Goal: Check status: Check status

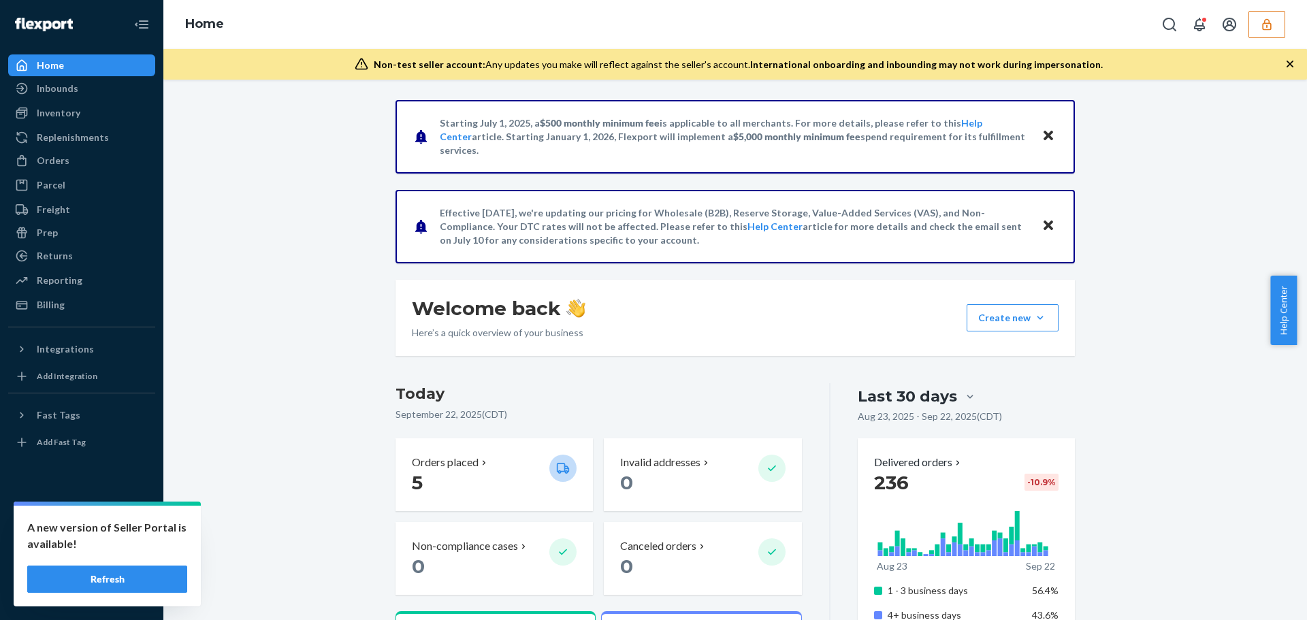
click at [1279, 20] on button "button" at bounding box center [1267, 24] width 37 height 27
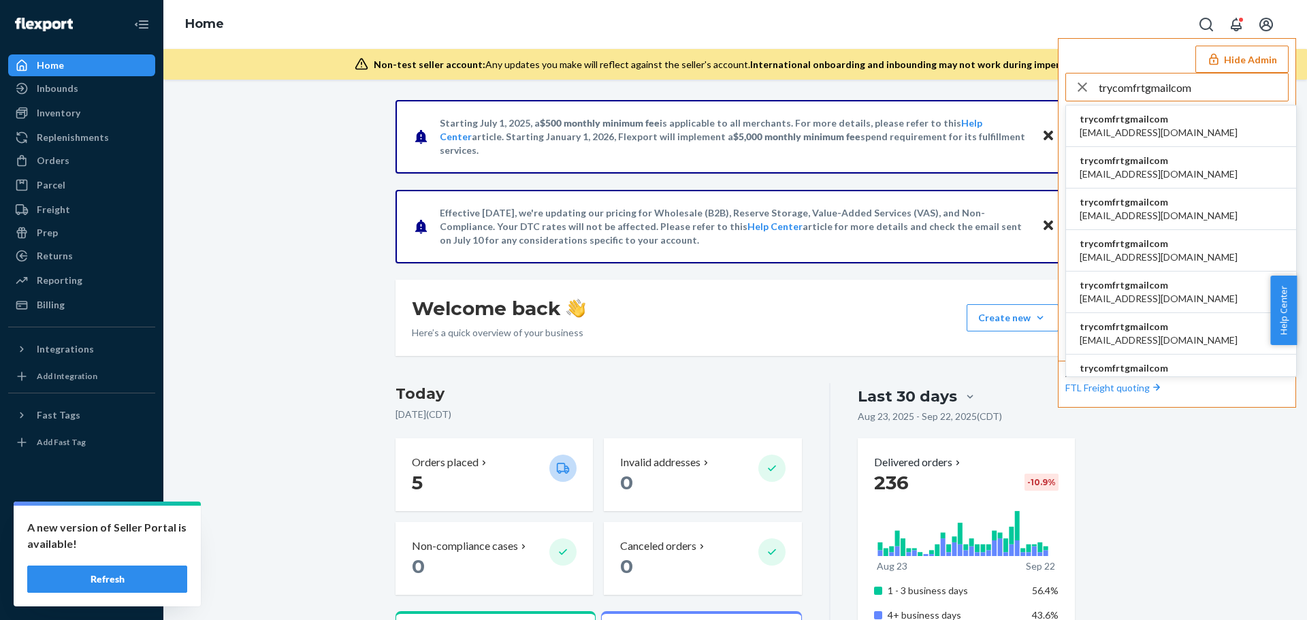
type input "trycomfrtgmailcom"
click at [1185, 129] on li "trycomfrtgmailcom abby@sh-shc.com" at bounding box center [1181, 127] width 230 height 42
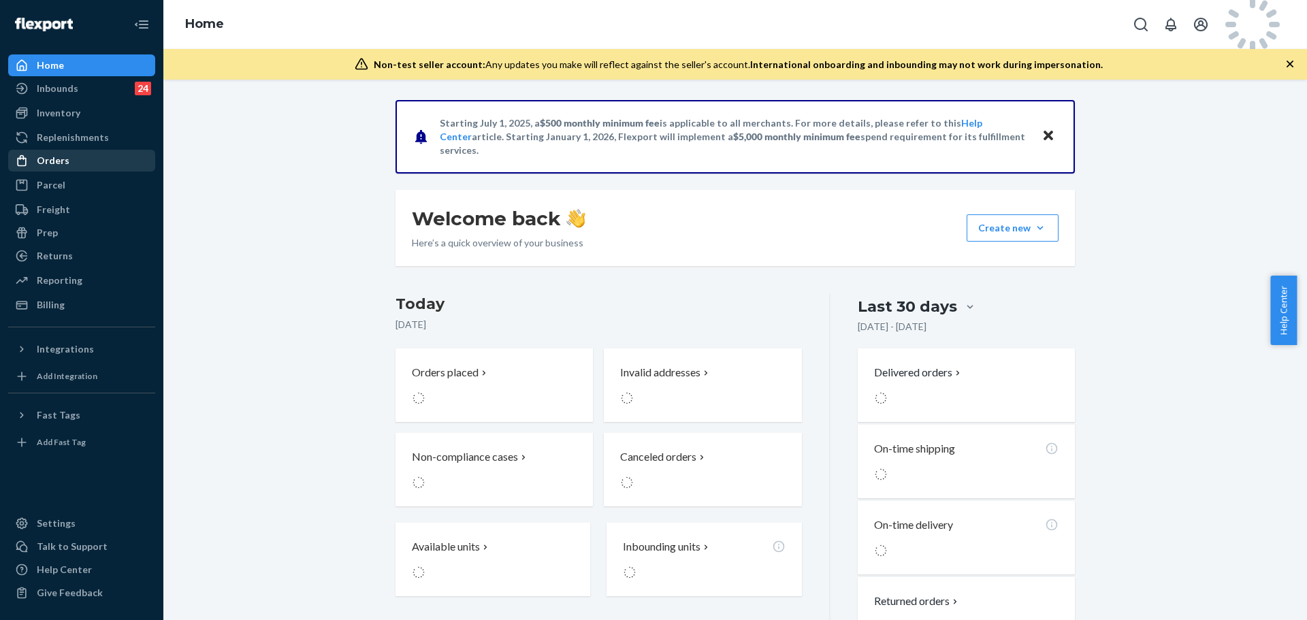
click at [139, 160] on div "Orders" at bounding box center [82, 160] width 144 height 19
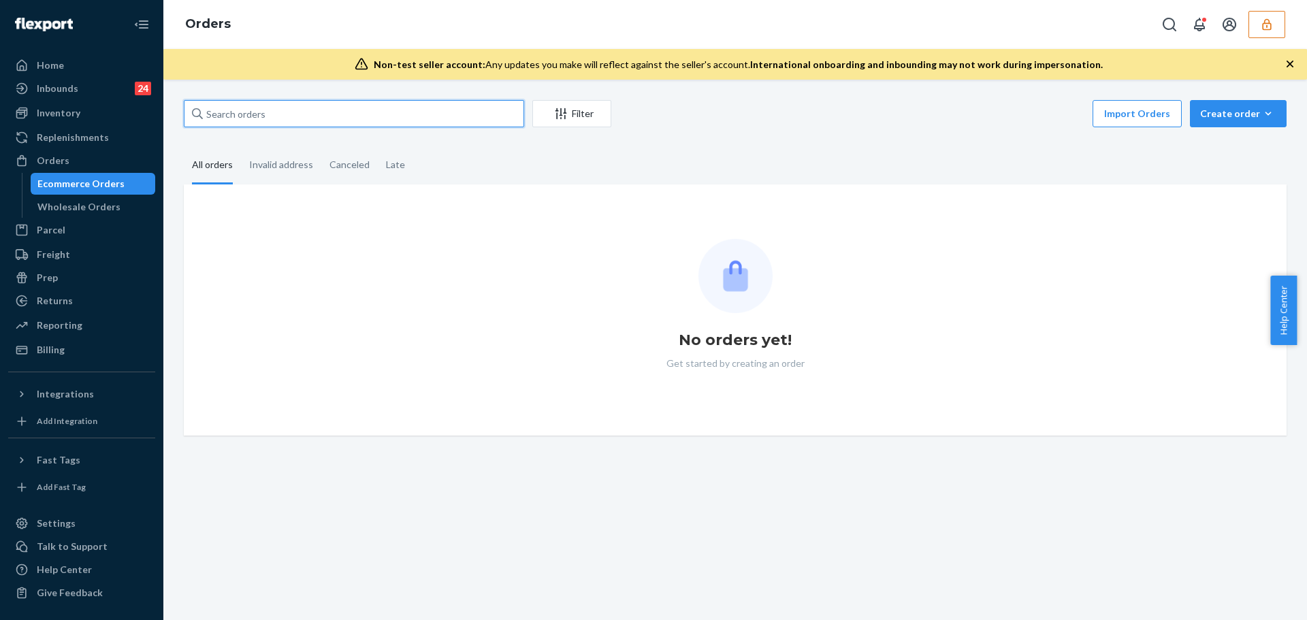
click at [278, 114] on input "text" at bounding box center [354, 113] width 340 height 27
paste input "255232153"
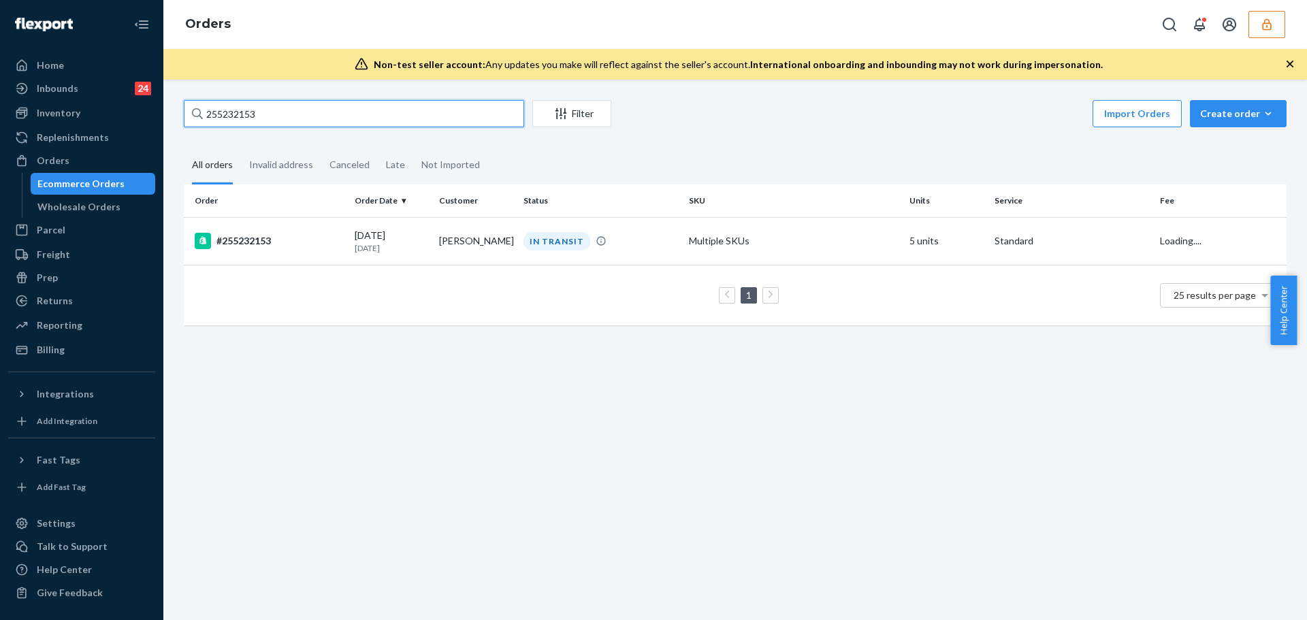
type input "255232153"
click at [291, 242] on div "#255232153" at bounding box center [269, 241] width 149 height 16
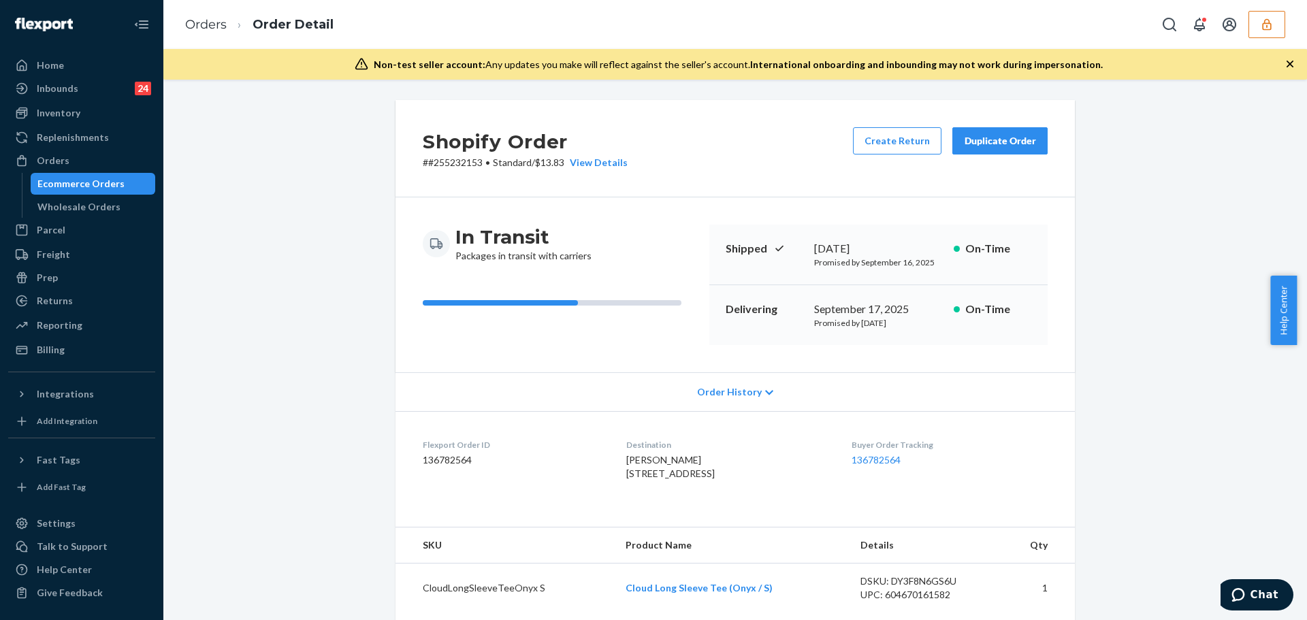
click at [712, 386] on span "Order History" at bounding box center [729, 392] width 65 height 14
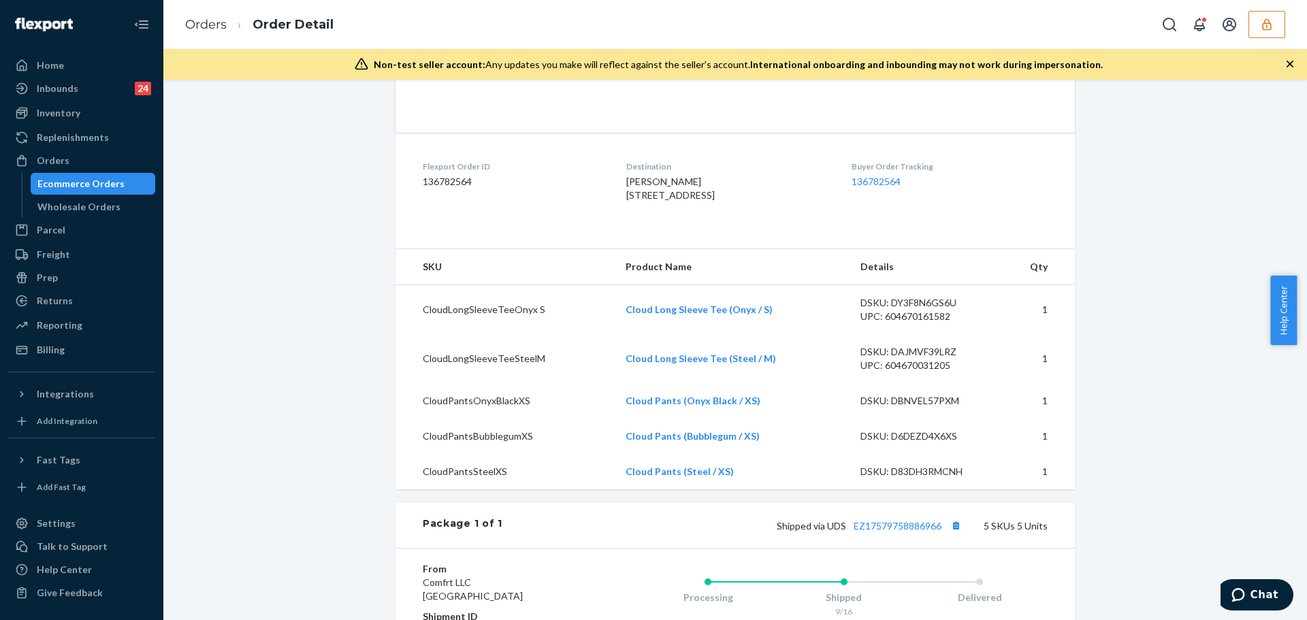
scroll to position [953, 0]
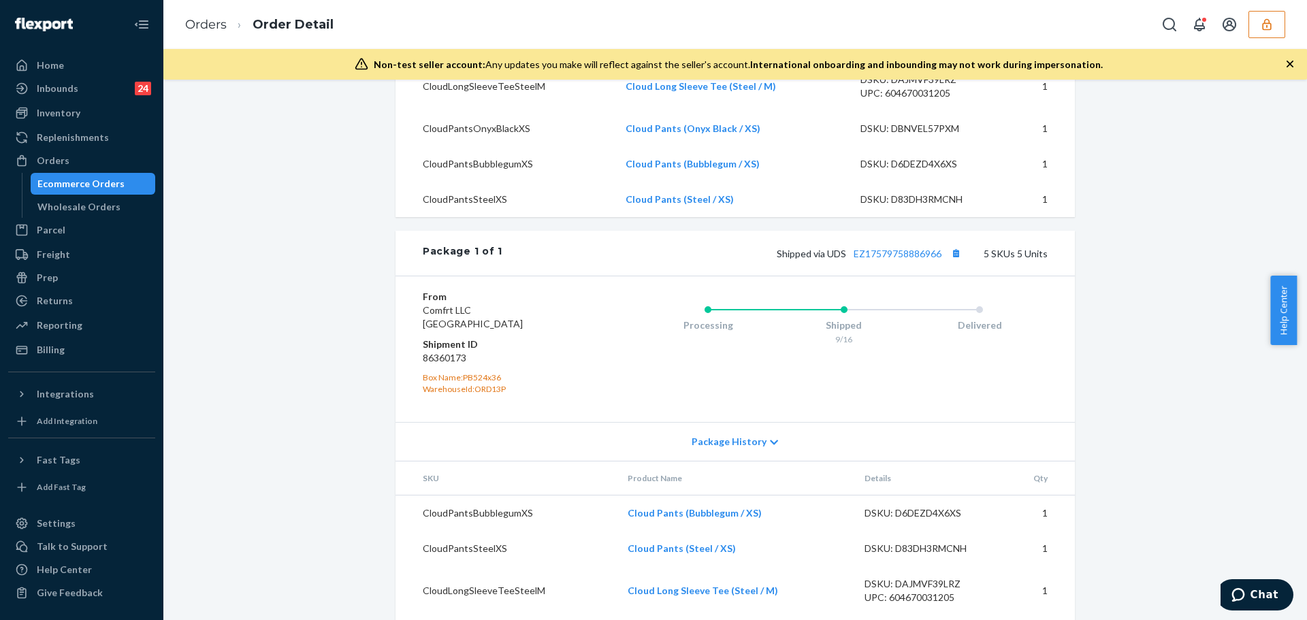
click at [447, 365] on dd "86360173" at bounding box center [504, 358] width 163 height 14
copy dd "86360173"
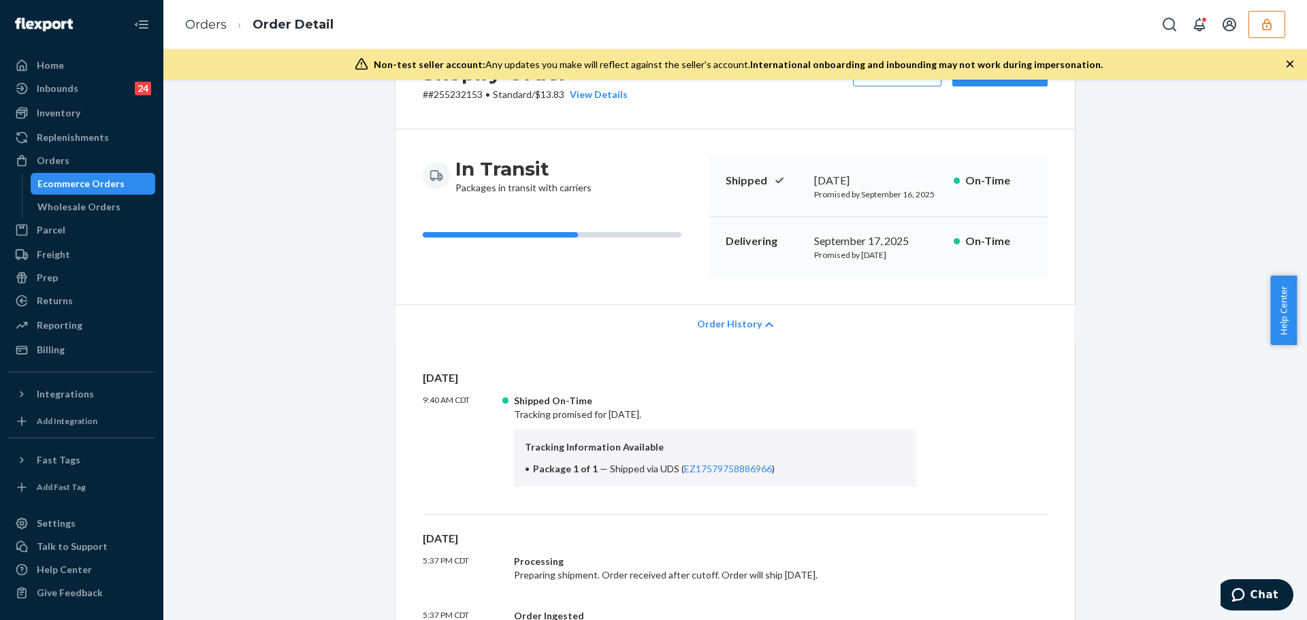
scroll to position [0, 0]
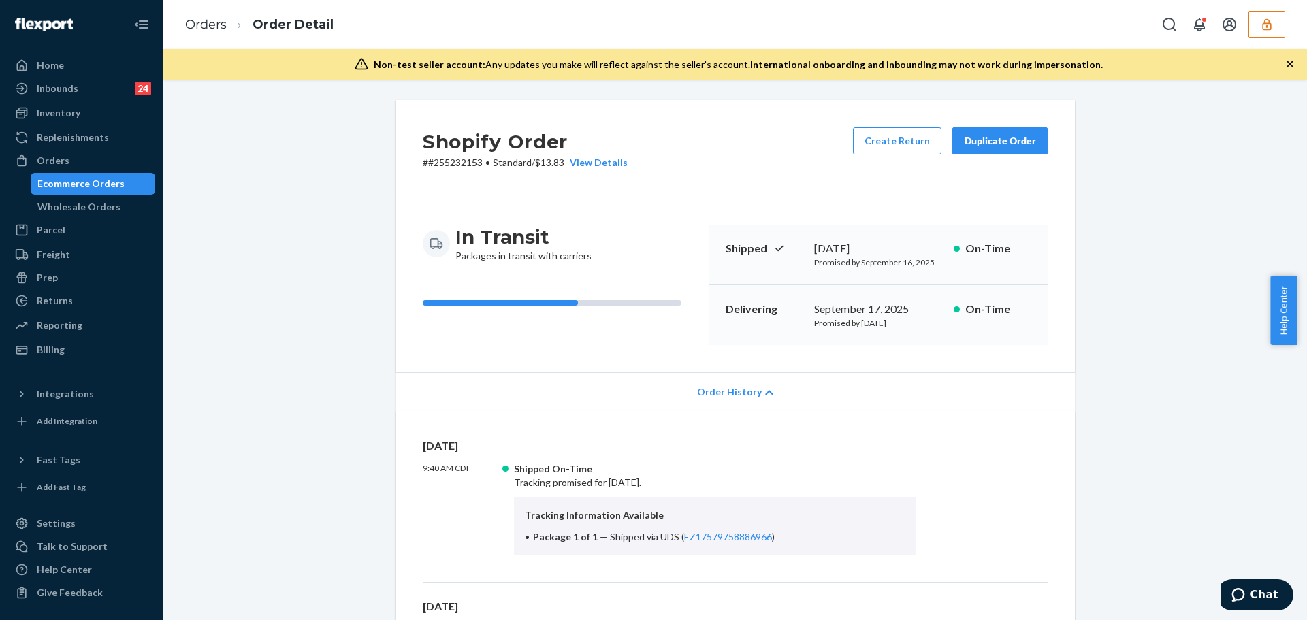
click at [1270, 27] on icon "button" at bounding box center [1267, 25] width 14 height 14
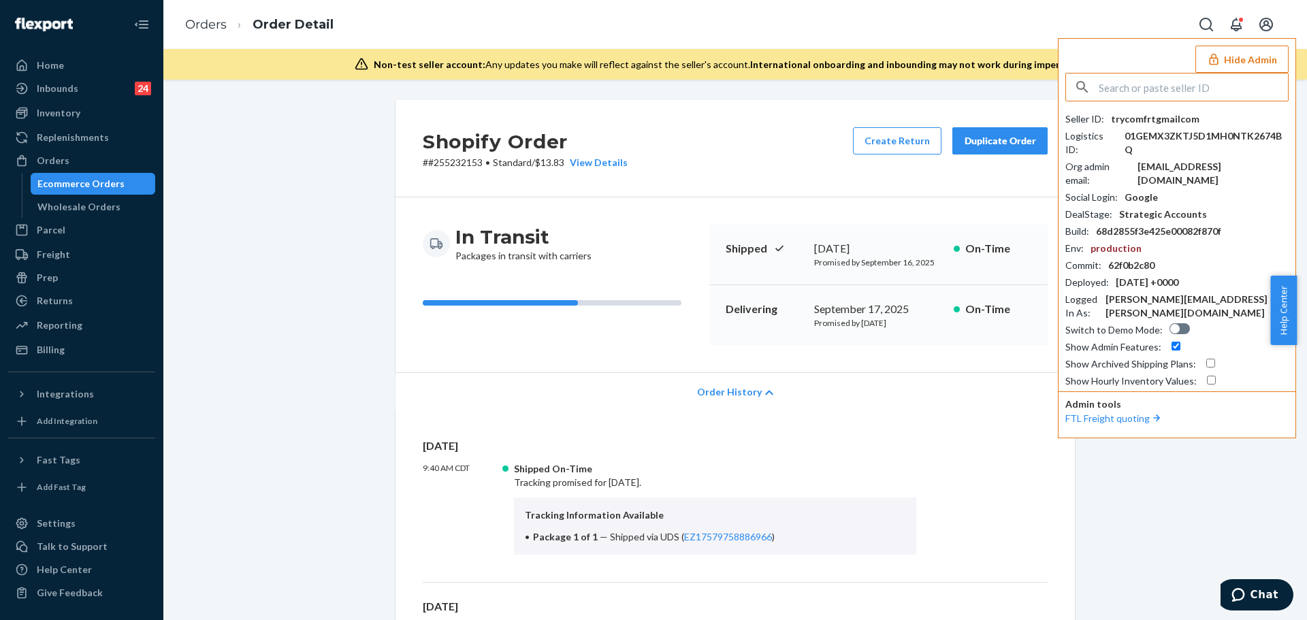
click at [1208, 88] on input "text" at bounding box center [1193, 87] width 189 height 27
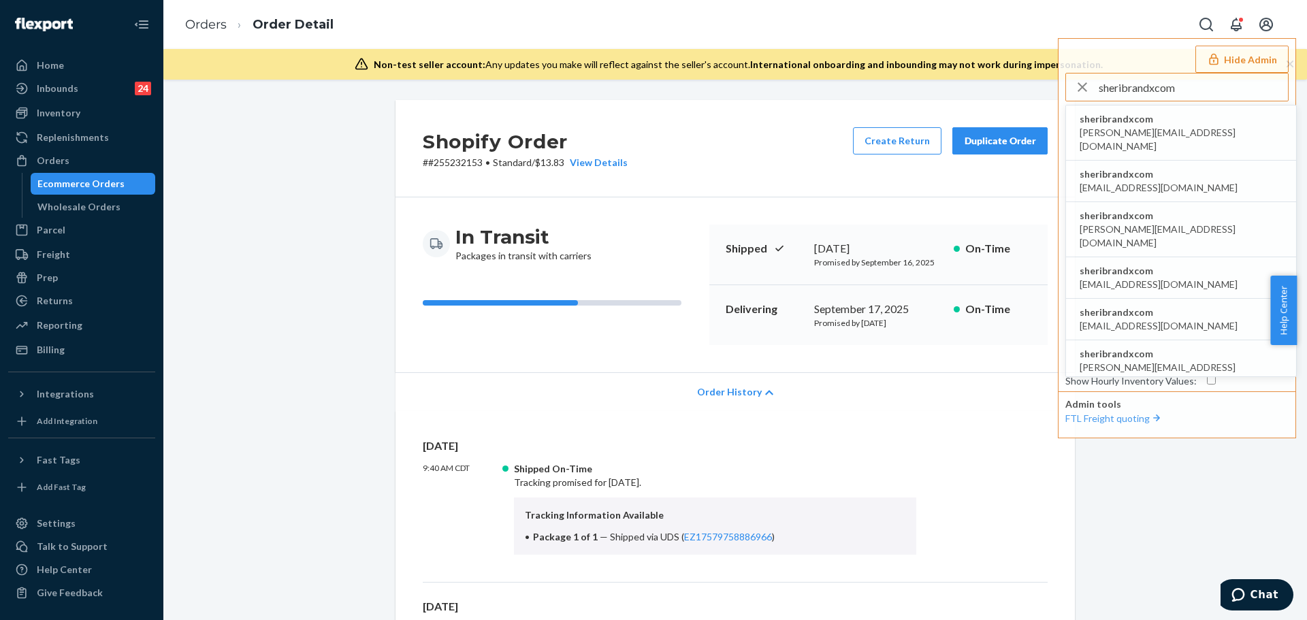
type input "sheribrandxcom"
click at [1167, 122] on span "sheribrandxcom" at bounding box center [1181, 119] width 203 height 14
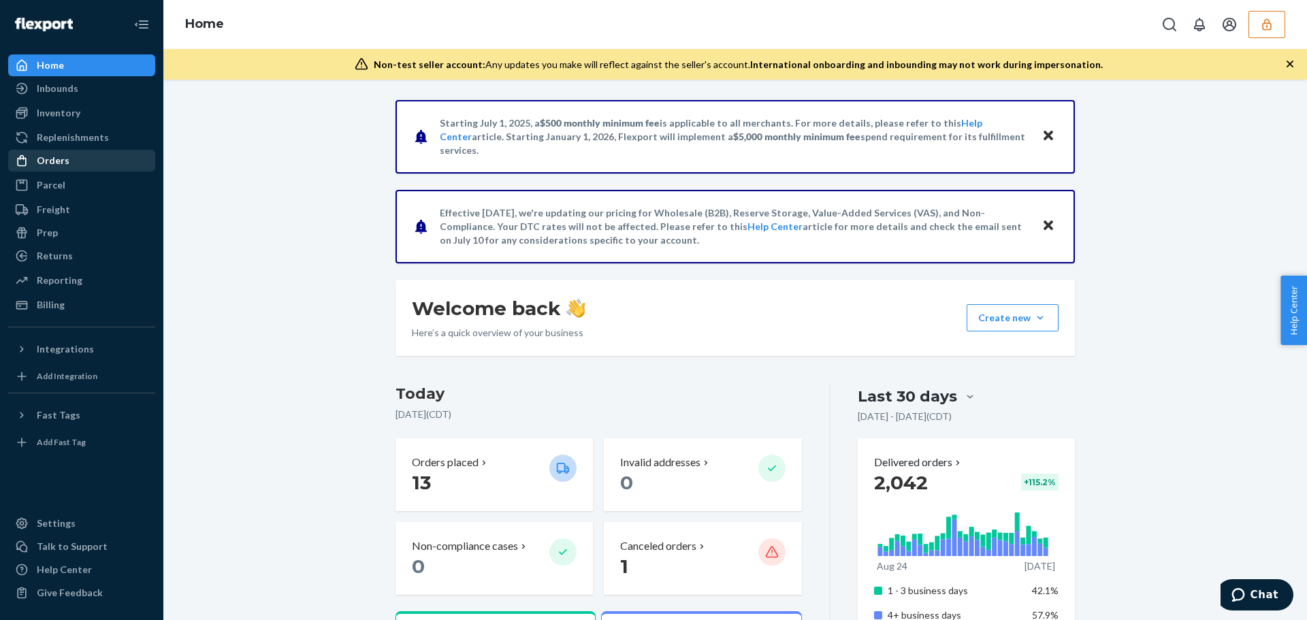
click at [91, 161] on div "Orders" at bounding box center [82, 160] width 144 height 19
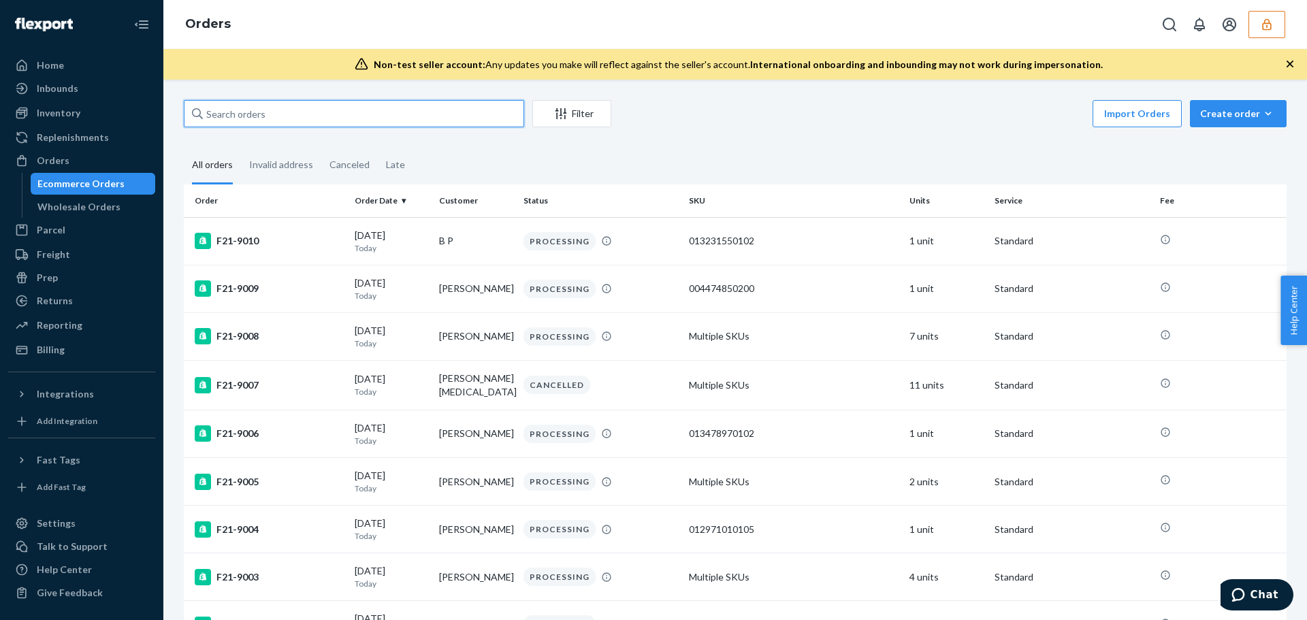
click at [398, 112] on input "text" at bounding box center [354, 113] width 340 height 27
paste input "F21-7415"
type input "F21-7415"
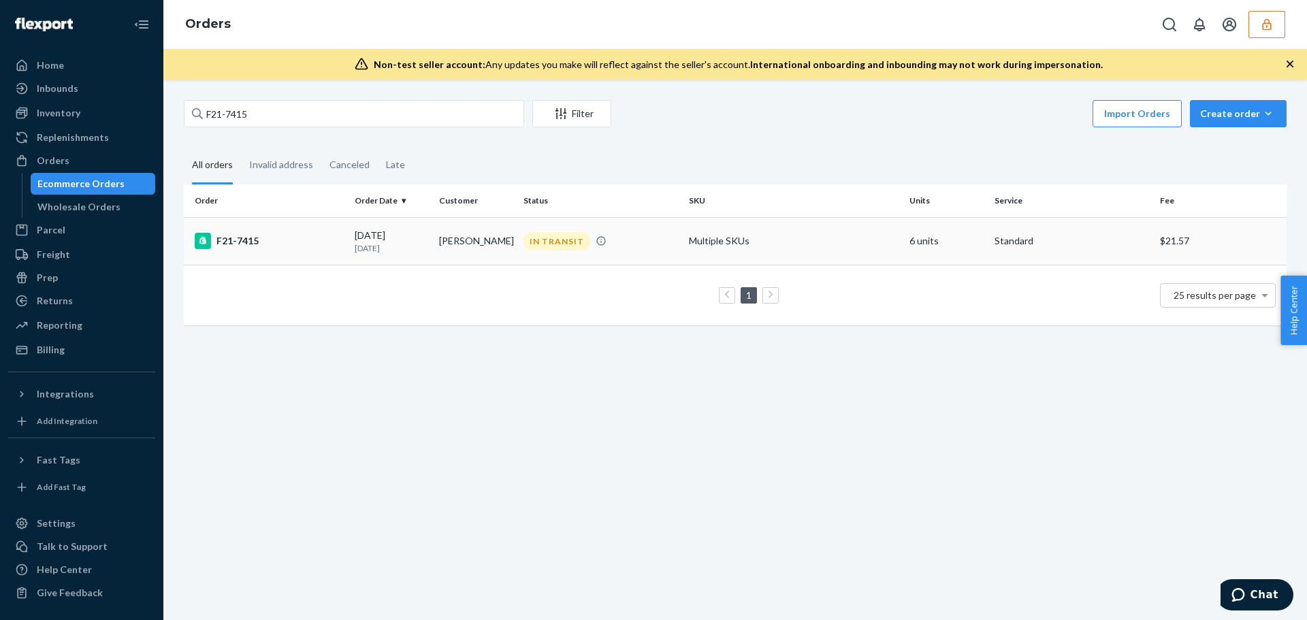
click at [394, 229] on div "09/08/2025 15 days ago" at bounding box center [392, 241] width 74 height 25
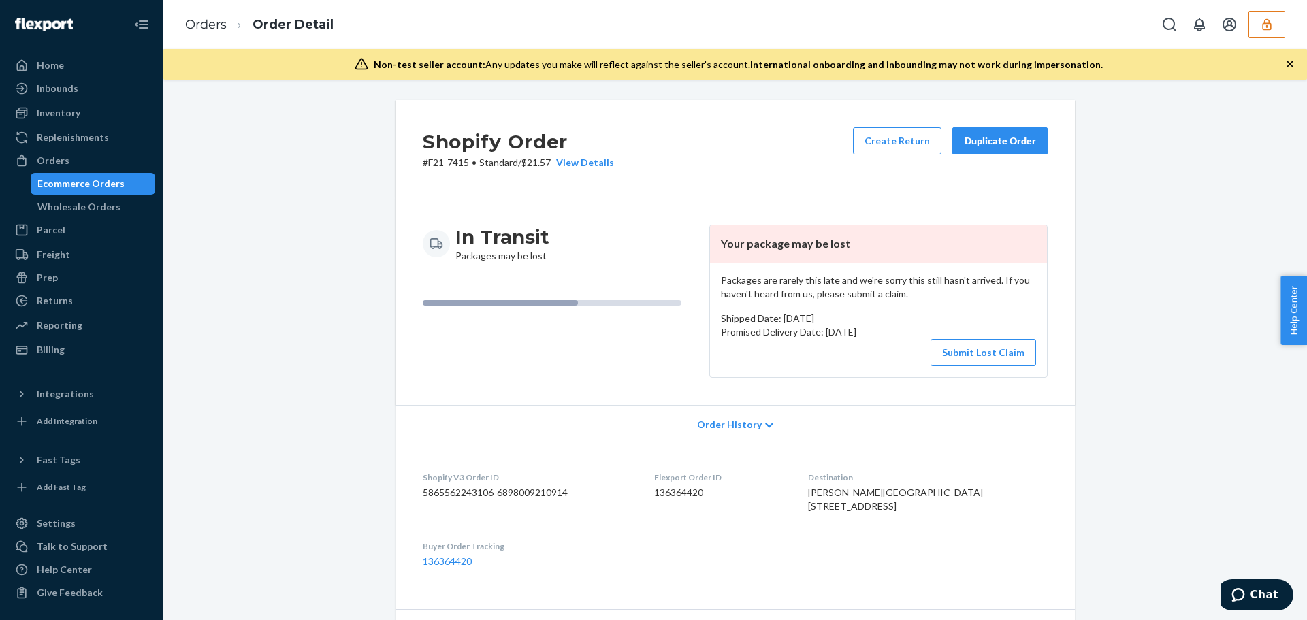
click at [730, 428] on span "Order History" at bounding box center [729, 425] width 65 height 14
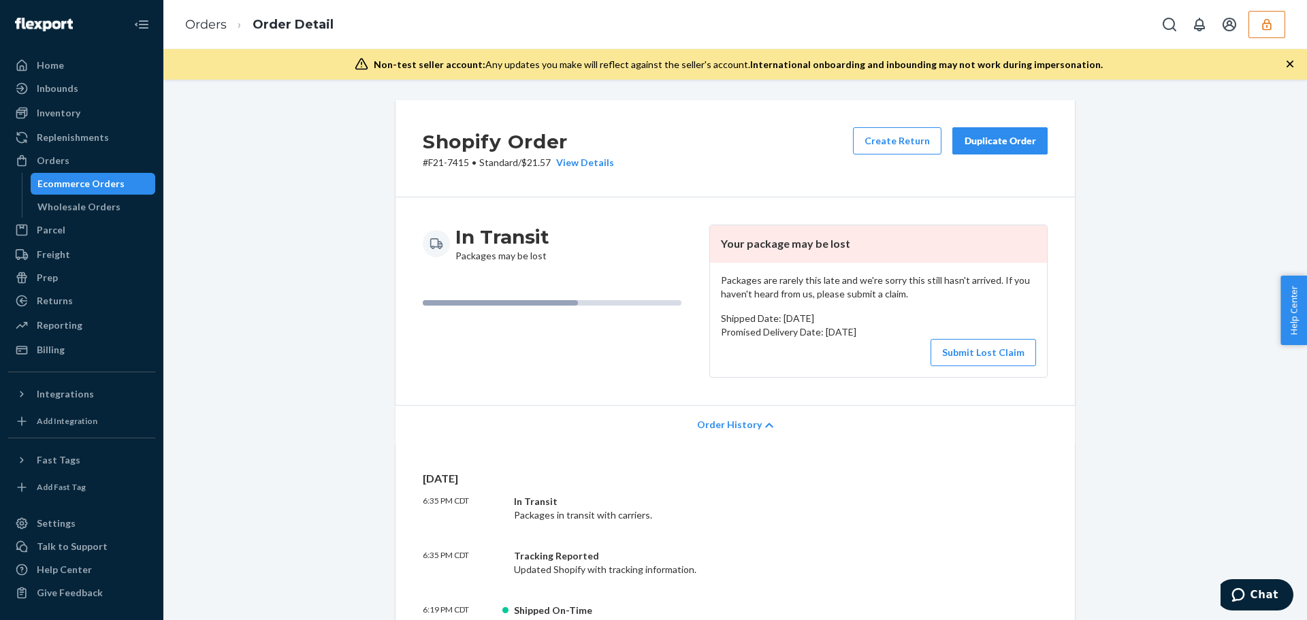
click at [1266, 24] on icon "button" at bounding box center [1267, 25] width 14 height 14
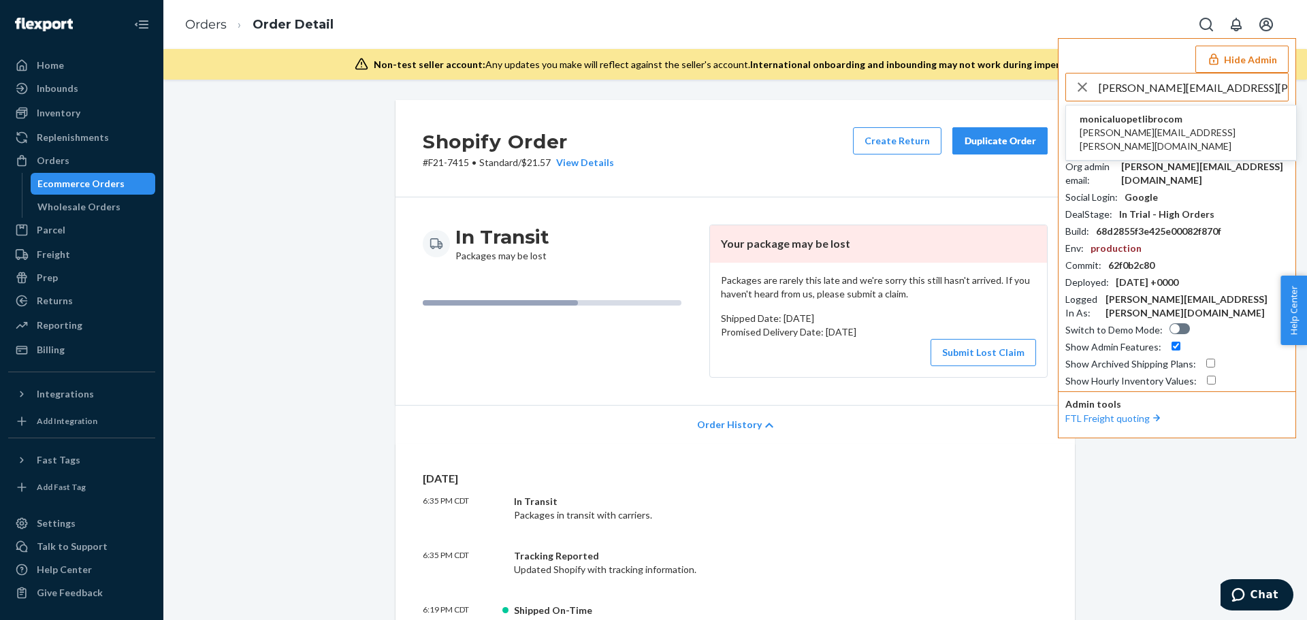
type input "becky.huang@designlibro.com"
click at [1142, 127] on span "becky.huang@designlibro.com" at bounding box center [1181, 139] width 203 height 27
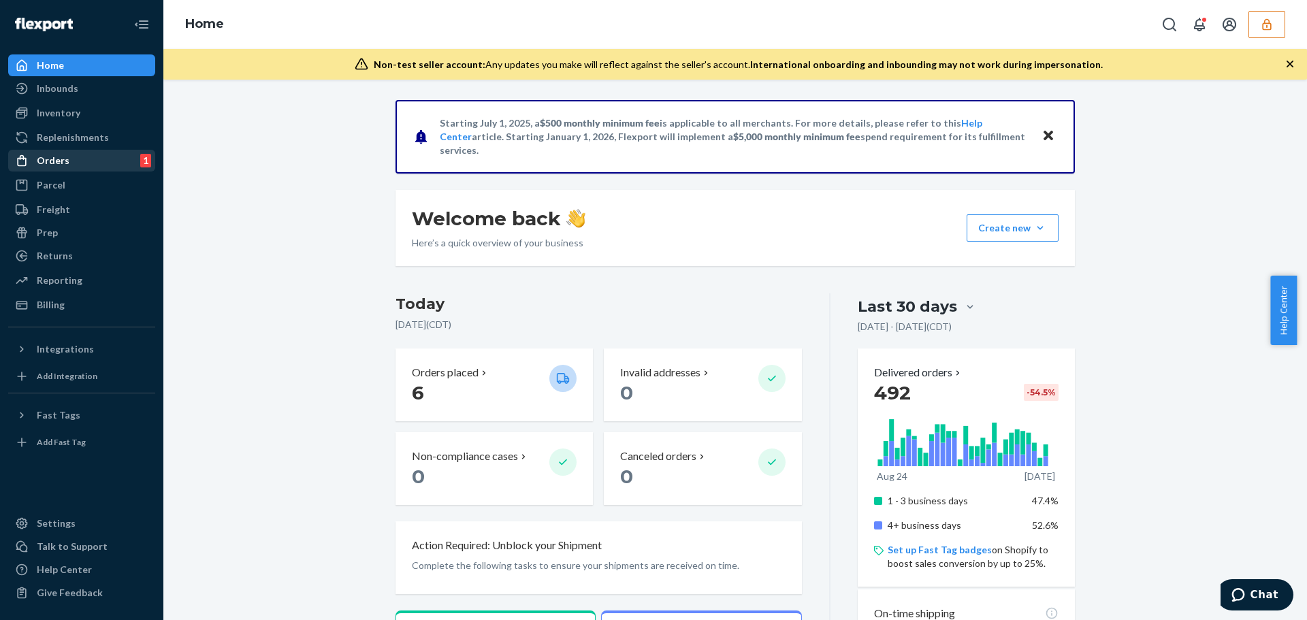
click at [108, 163] on div "Orders 1" at bounding box center [82, 160] width 144 height 19
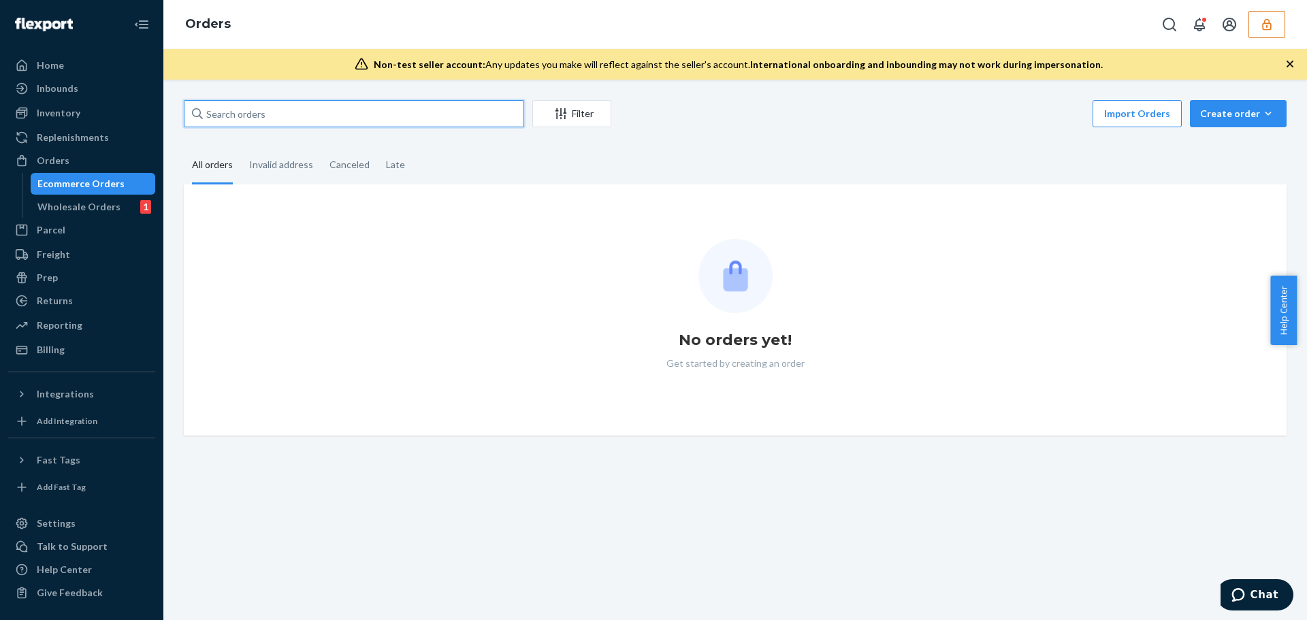
click at [259, 114] on input "text" at bounding box center [354, 113] width 340 height 27
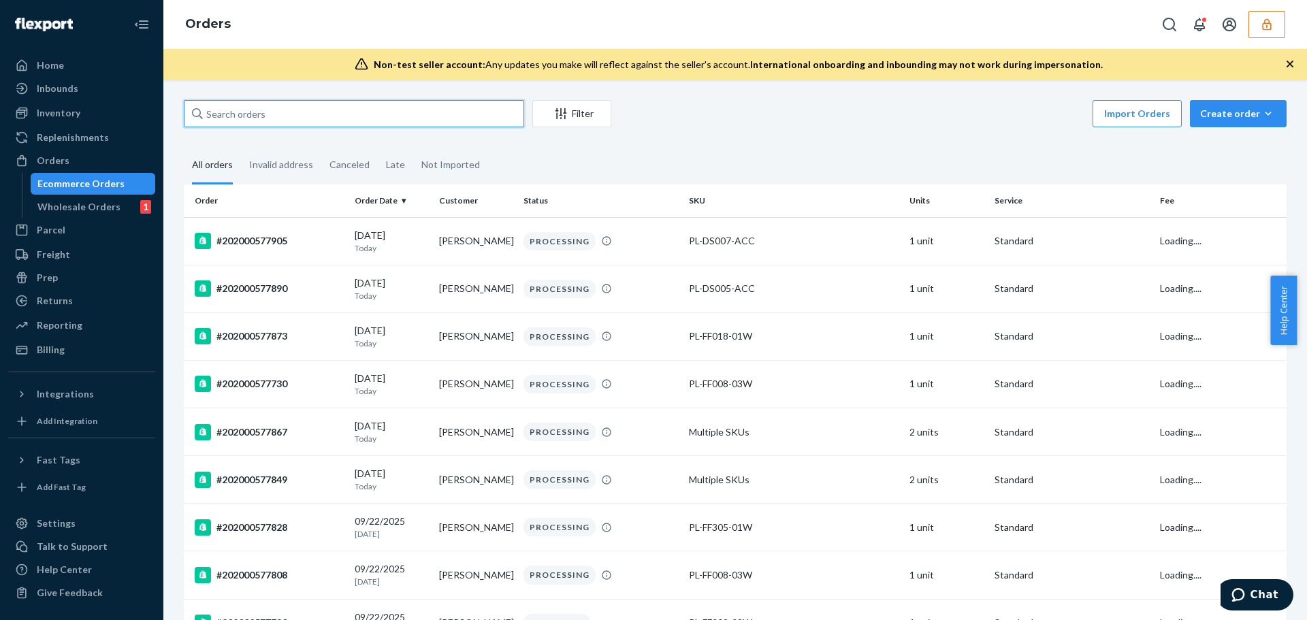
paste input "454282308"
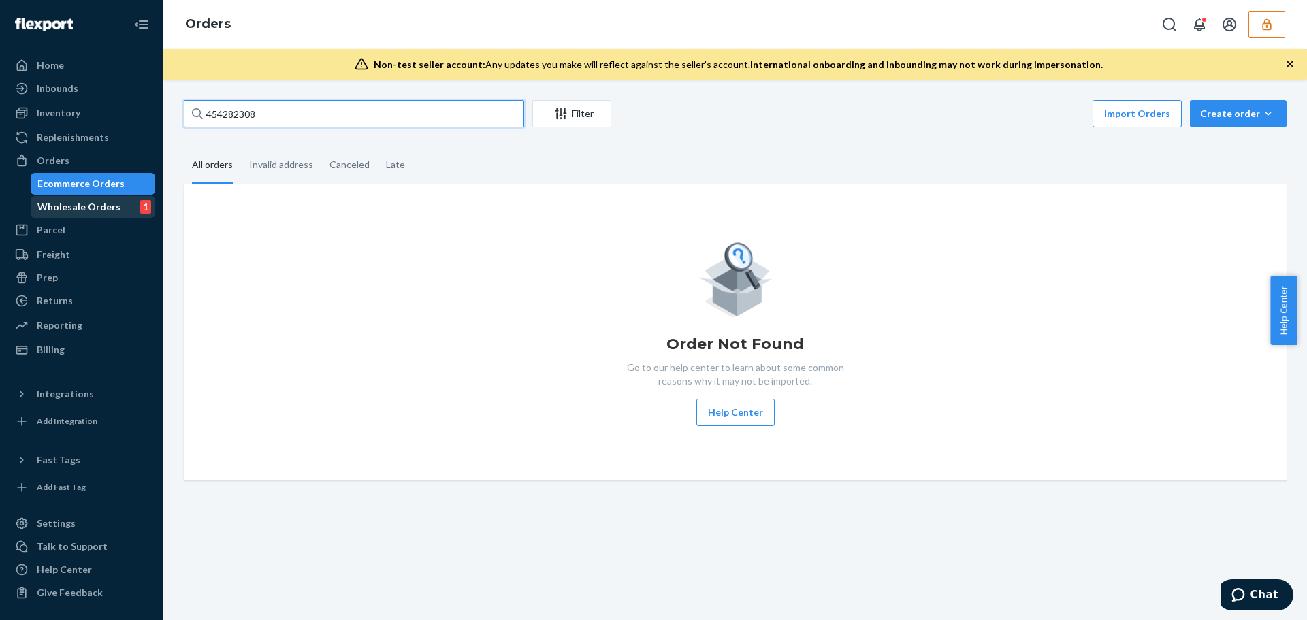
type input "454282308"
click at [105, 206] on div "Wholesale Orders" at bounding box center [78, 207] width 83 height 14
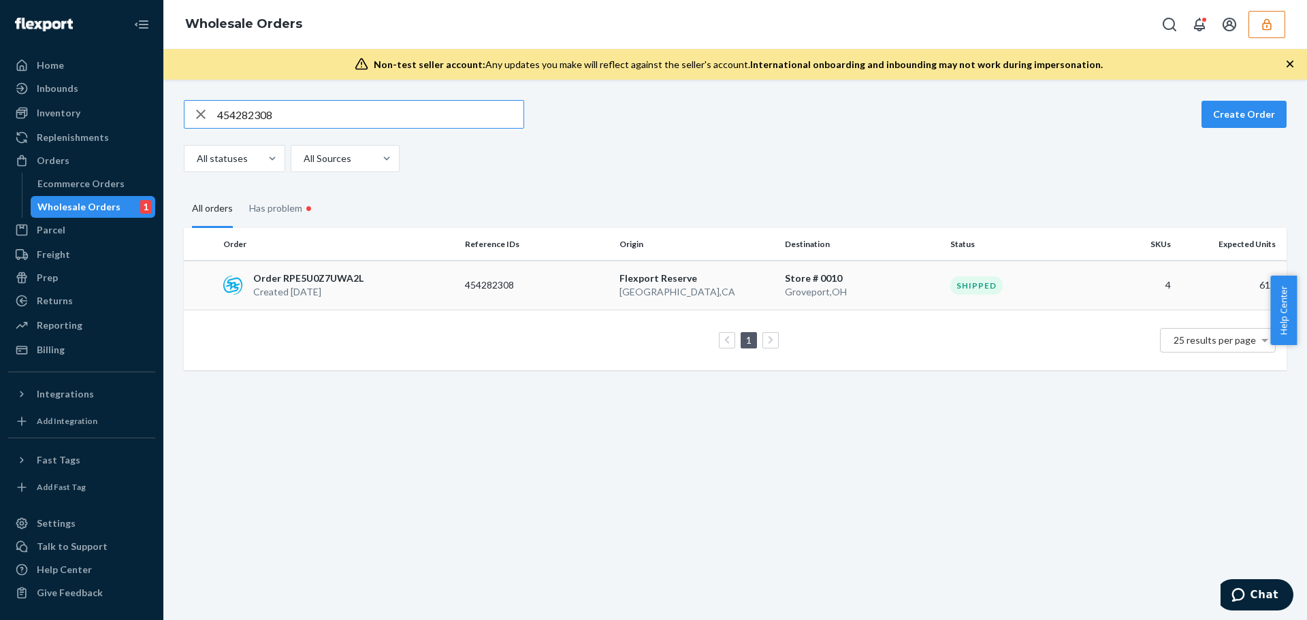
type input "454282308"
click at [581, 289] on div "454282308" at bounding box center [537, 285] width 144 height 14
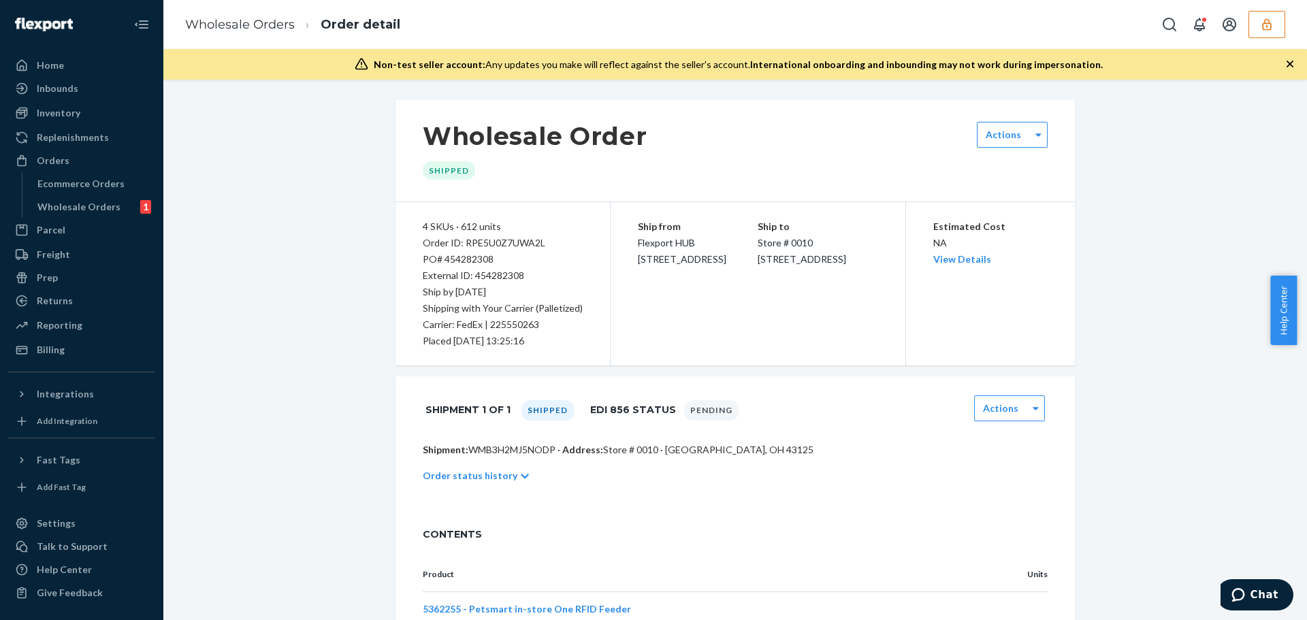
click at [459, 479] on p "Order status history" at bounding box center [470, 476] width 95 height 14
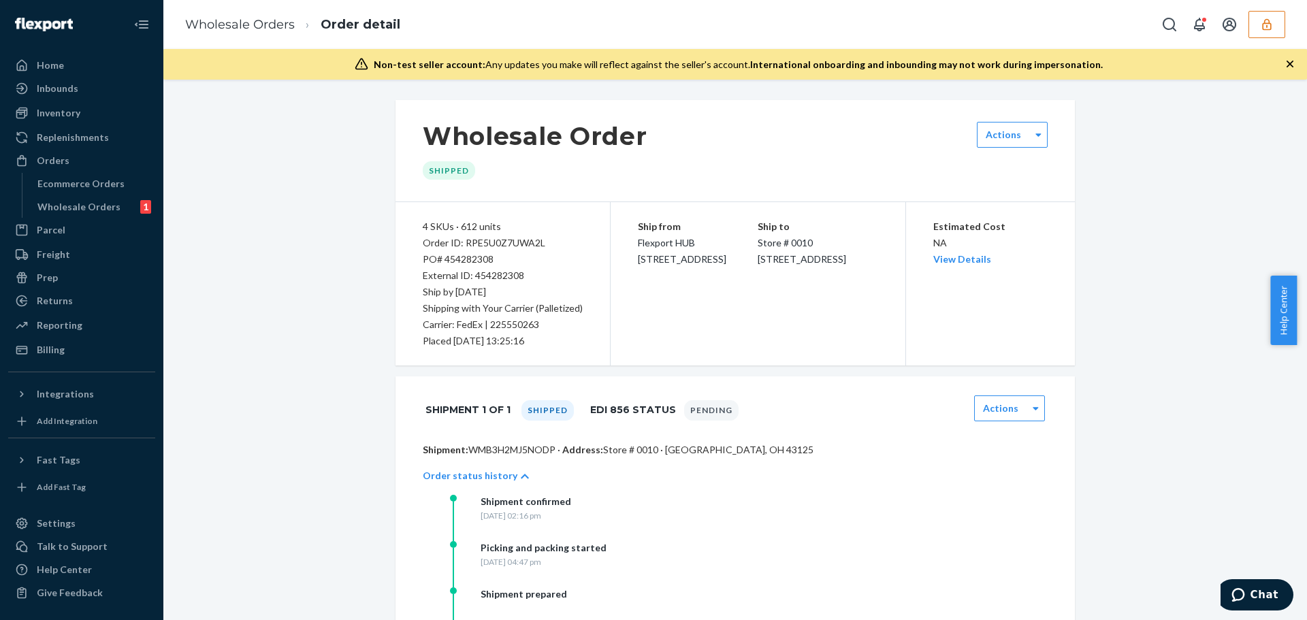
drag, startPoint x: 484, startPoint y: 274, endPoint x: 499, endPoint y: 293, distance: 24.8
click at [499, 293] on div "4 SKUs · 612 units Order ID: RPE5U0Z7UWA2L PO# 454282308 External ID: 454282308…" at bounding box center [503, 283] width 215 height 163
click at [499, 293] on p "Ship by [DATE]" at bounding box center [503, 292] width 160 height 16
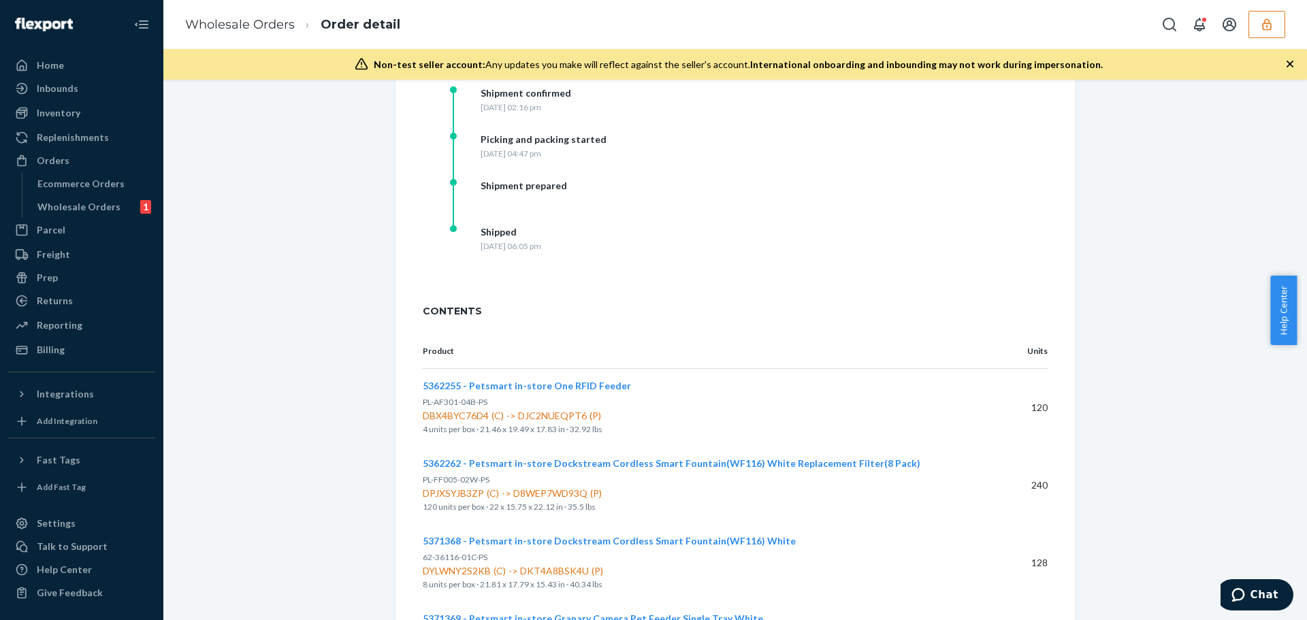
scroll to position [517, 0]
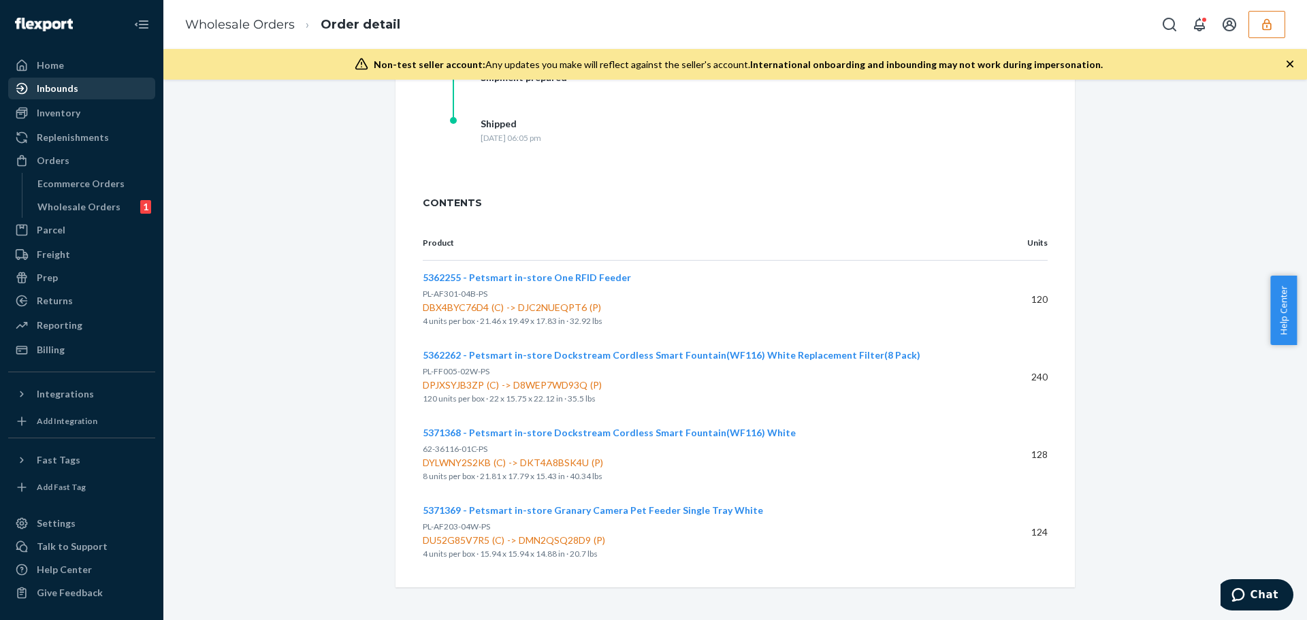
drag, startPoint x: 93, startPoint y: 81, endPoint x: 67, endPoint y: 86, distance: 25.8
click at [93, 81] on div "Inbounds" at bounding box center [82, 88] width 144 height 19
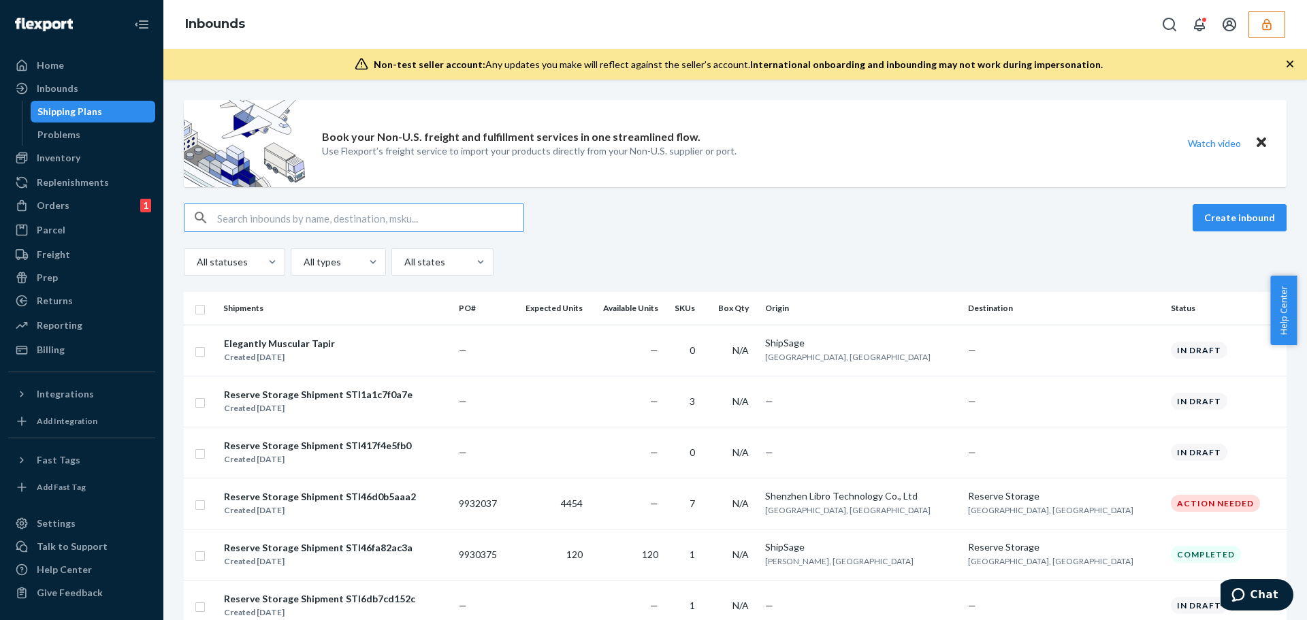
click at [299, 221] on input "text" at bounding box center [370, 217] width 306 height 27
paste input "454282308"
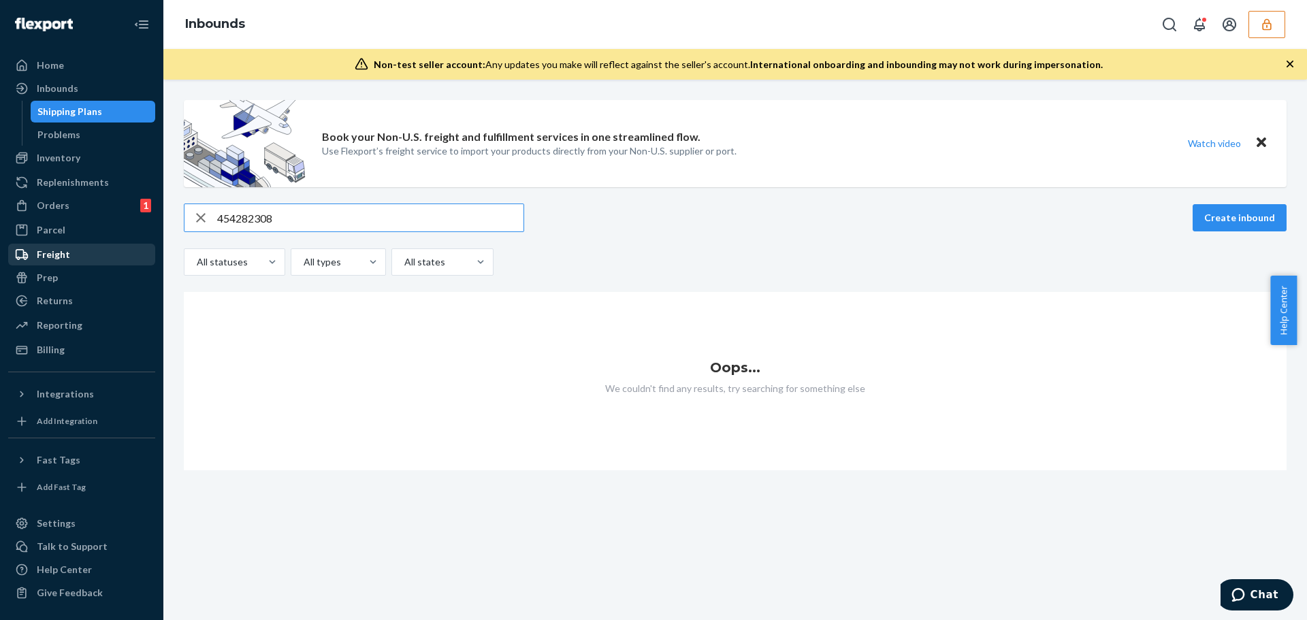
type input "454282308"
click at [75, 200] on div "Orders 1" at bounding box center [82, 205] width 144 height 19
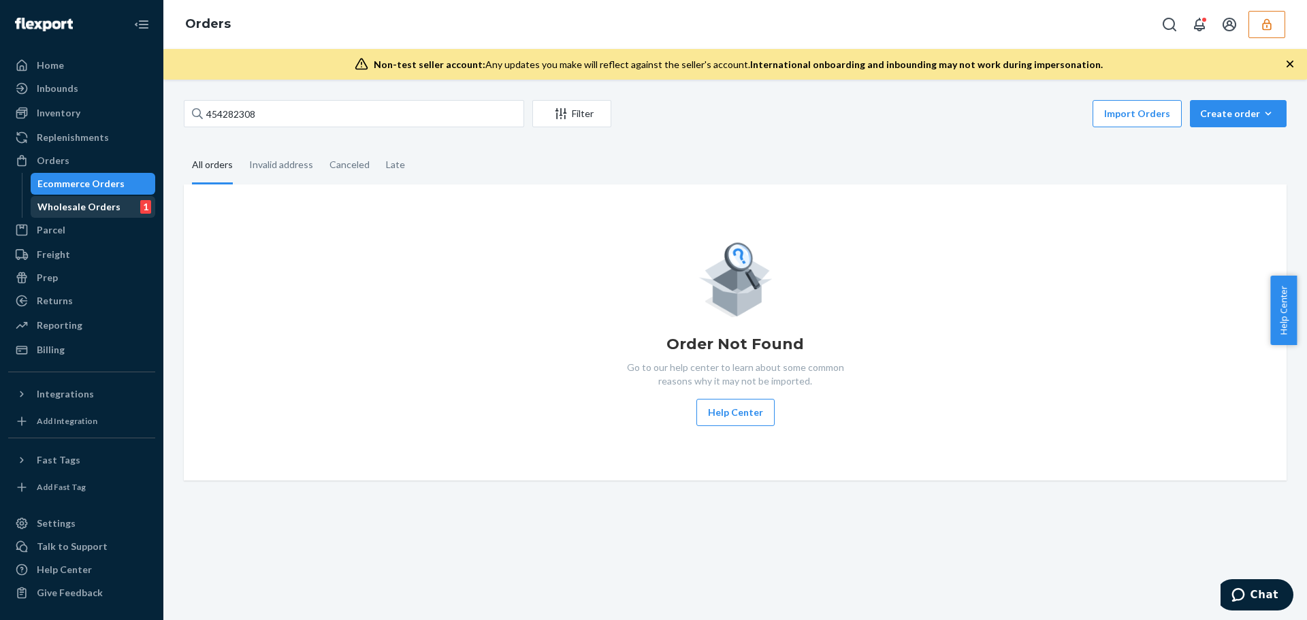
click at [76, 211] on div "Wholesale Orders" at bounding box center [78, 207] width 83 height 14
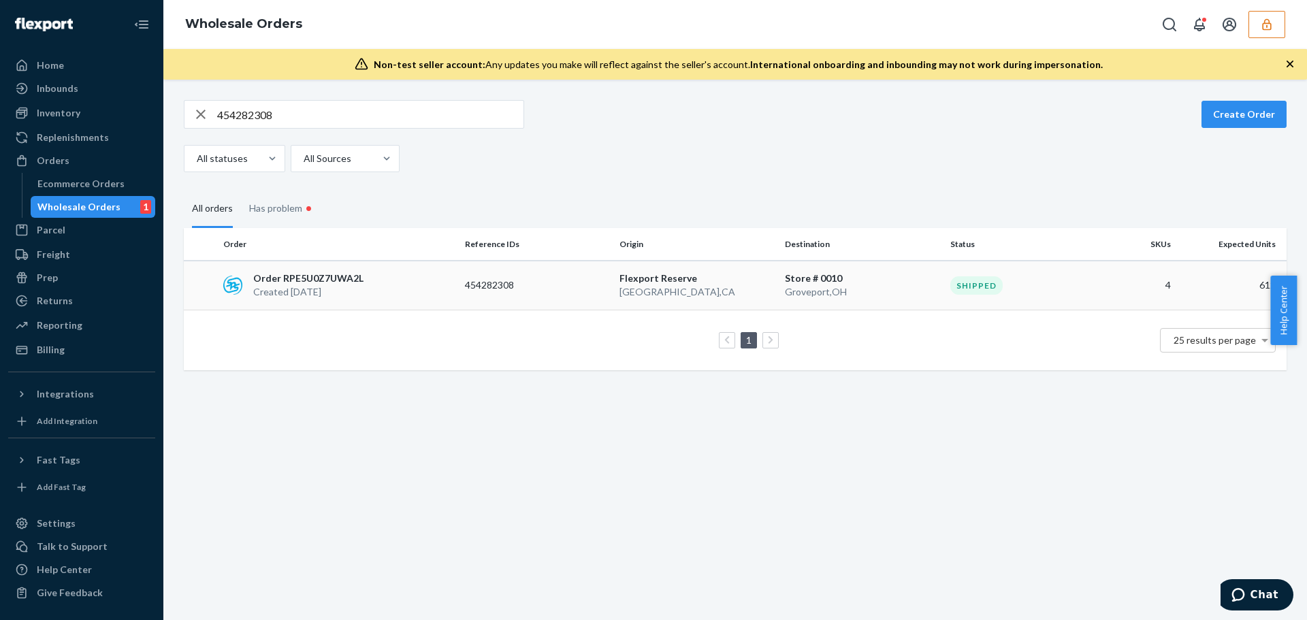
click at [293, 285] on p "Created [DATE]" at bounding box center [308, 292] width 110 height 14
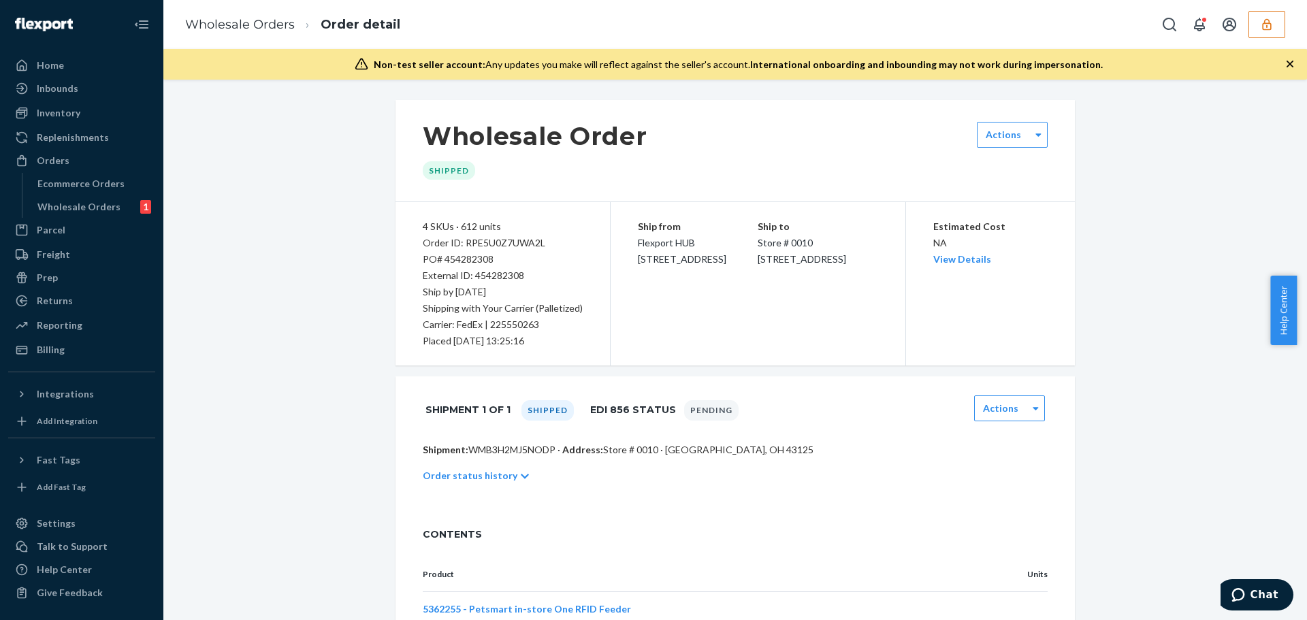
click at [303, 276] on div "Wholesale Order Shipped Actions 4 SKUs · 612 units Order ID: RPE5U0Z7UWA2L PO# …" at bounding box center [735, 509] width 1123 height 819
click at [1277, 10] on div "Wholesale Orders Order detail" at bounding box center [735, 24] width 1144 height 49
click at [1274, 19] on button "button" at bounding box center [1267, 24] width 37 height 27
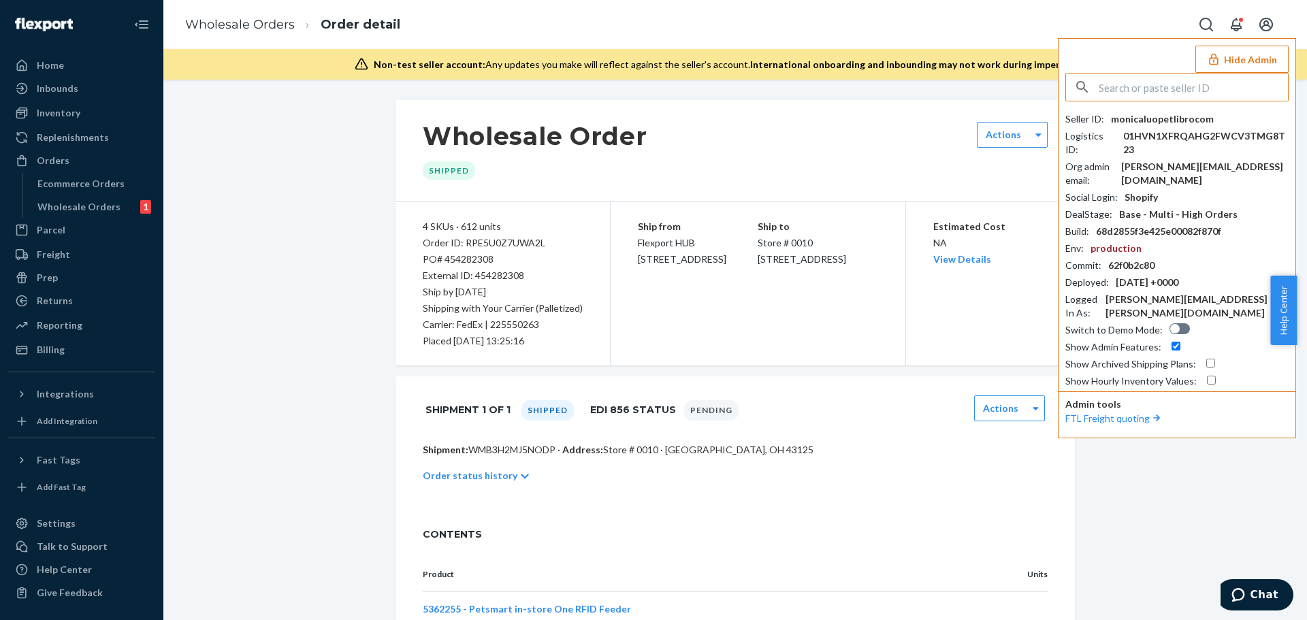
click at [1239, 59] on button "Hide Admin" at bounding box center [1241, 59] width 93 height 27
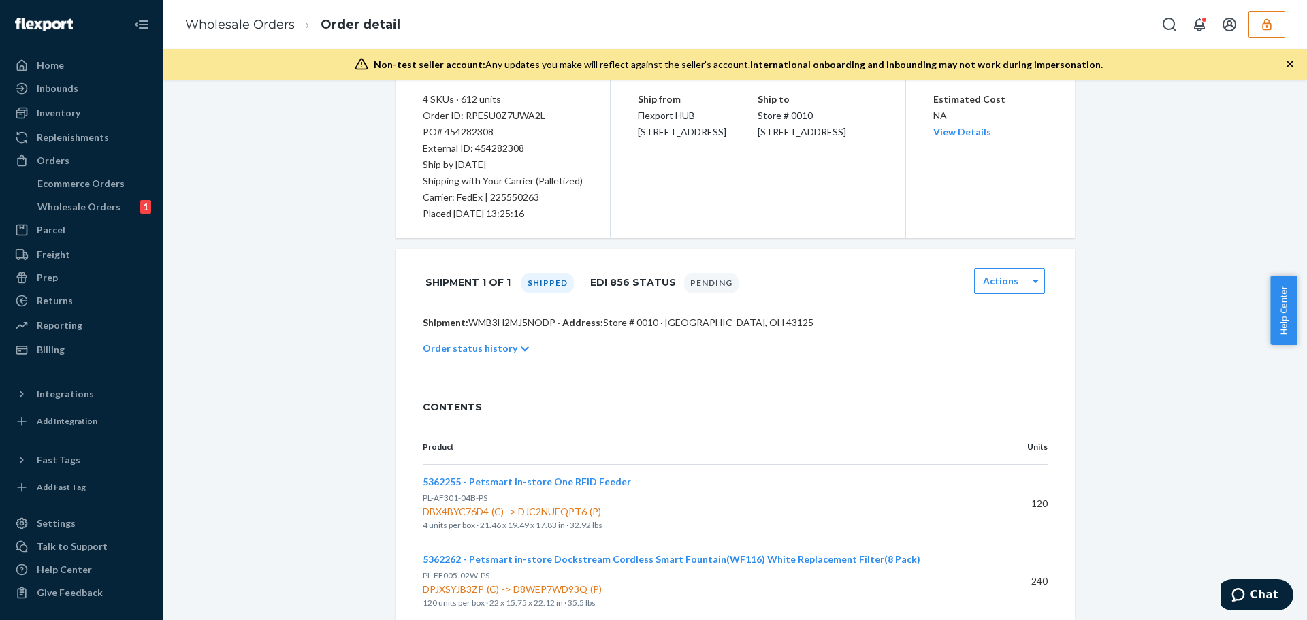
scroll to position [59, 0]
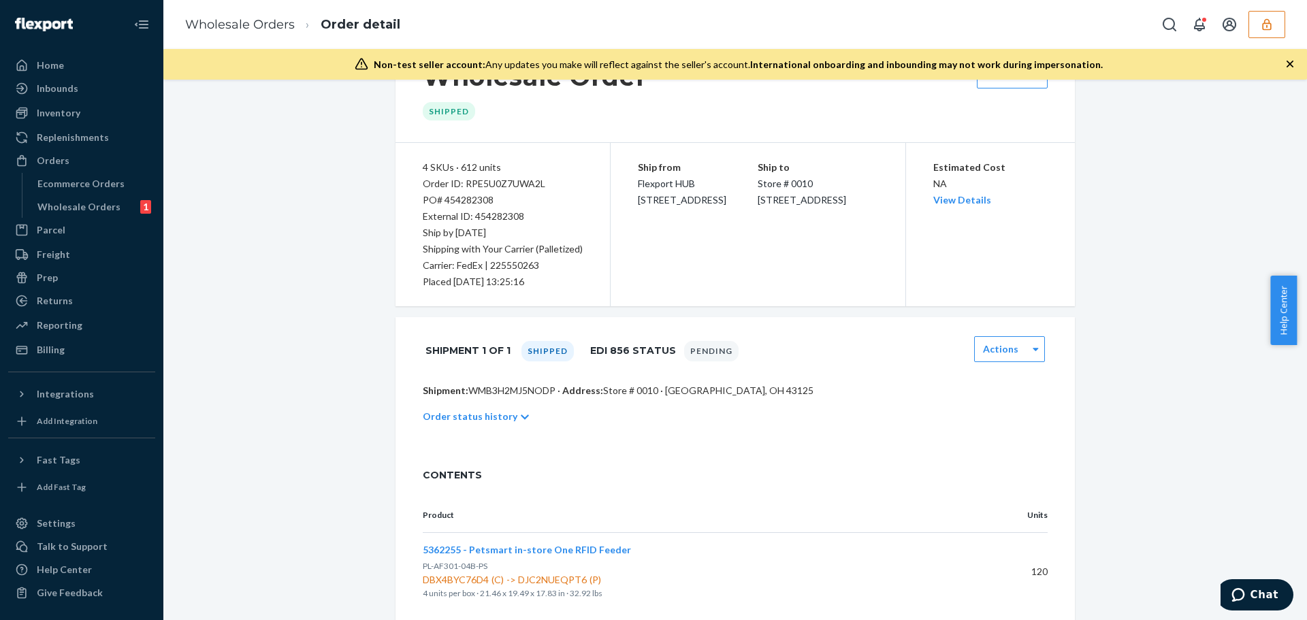
click at [466, 412] on p "Order status history" at bounding box center [470, 417] width 95 height 14
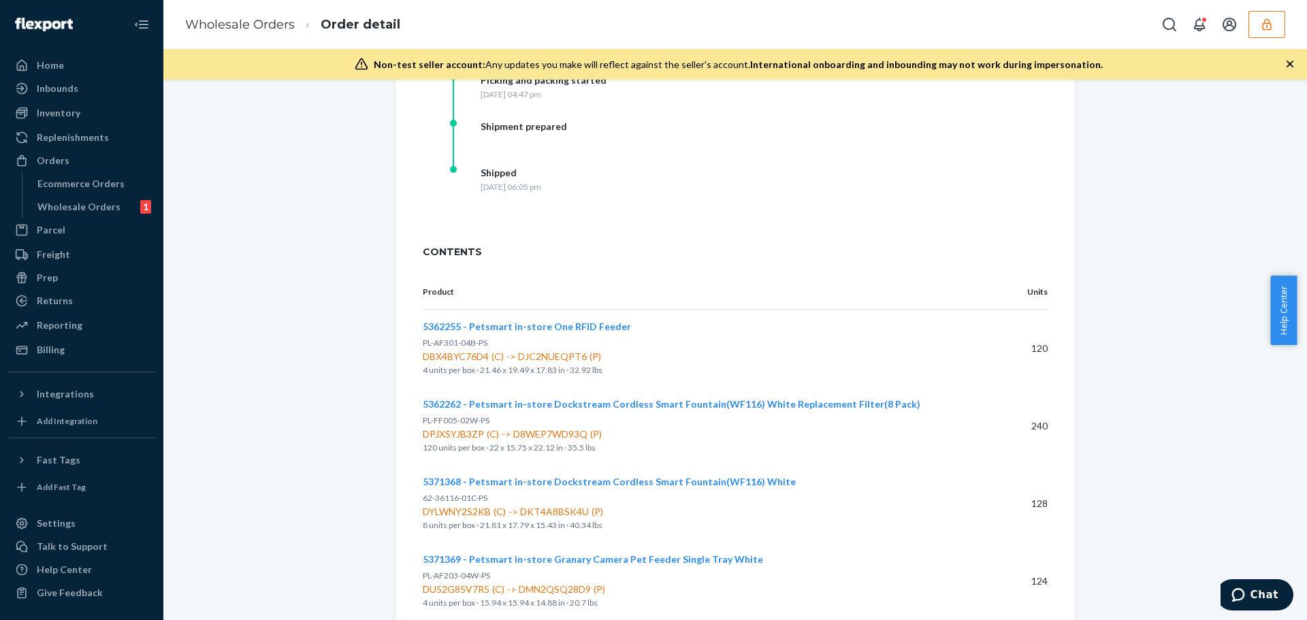
scroll to position [0, 0]
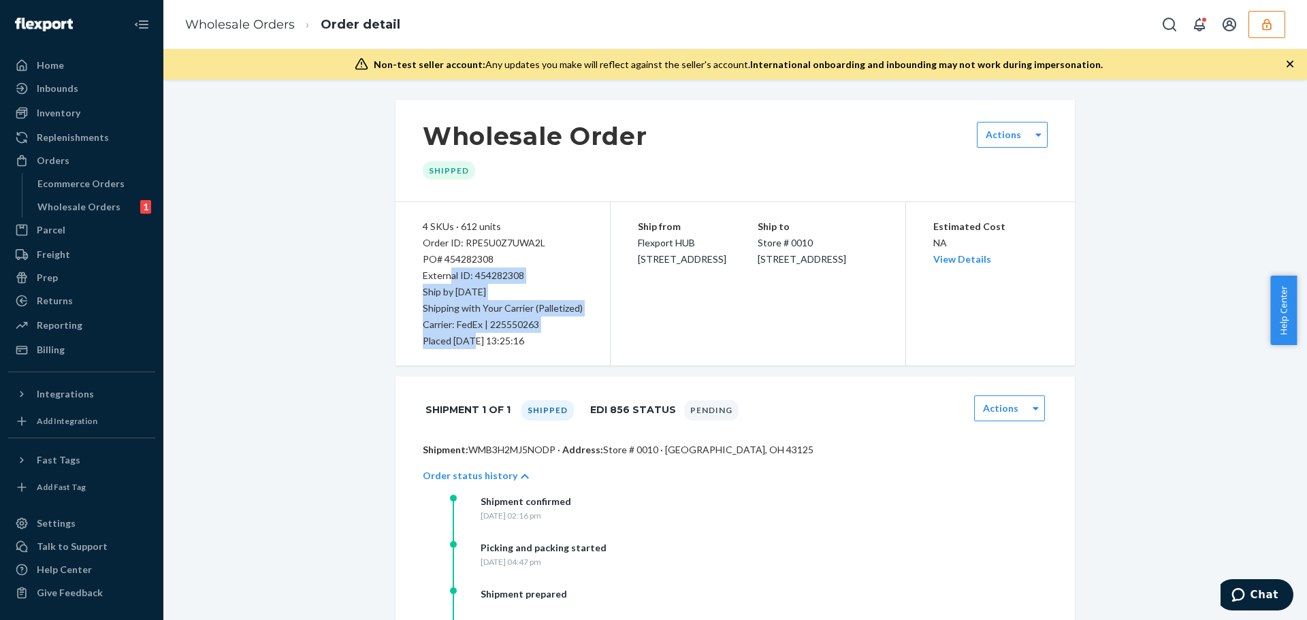
drag, startPoint x: 447, startPoint y: 275, endPoint x: 470, endPoint y: 338, distance: 66.8
click at [470, 338] on div "4 SKUs · 612 units Order ID: RPE5U0Z7UWA2L PO# 454282308 External ID: 454282308…" at bounding box center [503, 283] width 215 height 163
click at [470, 338] on div "Placed [DATE] 13:25:16" at bounding box center [503, 341] width 160 height 16
drag, startPoint x: 448, startPoint y: 285, endPoint x: 464, endPoint y: 314, distance: 32.9
click at [464, 314] on div "4 SKUs · 612 units Order ID: RPE5U0Z7UWA2L PO# 454282308 External ID: 454282308…" at bounding box center [503, 283] width 215 height 163
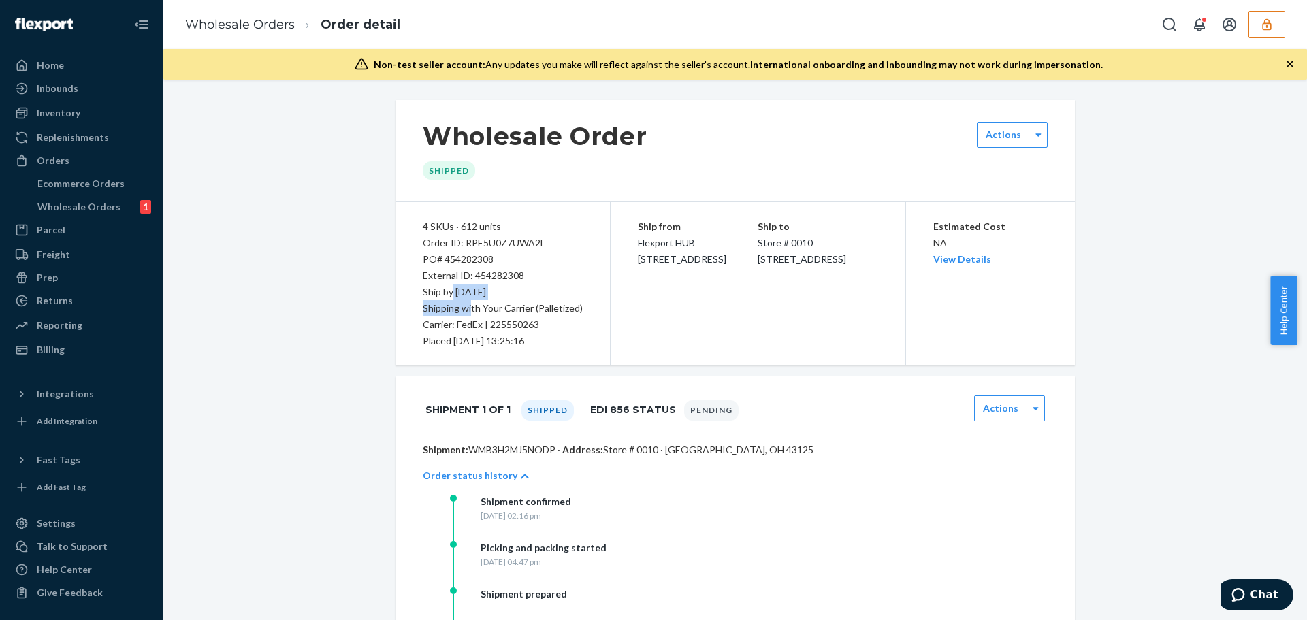
click at [464, 314] on p "Shipping with Your Carrier (Palletized)" at bounding box center [503, 308] width 160 height 16
drag, startPoint x: 460, startPoint y: 306, endPoint x: 467, endPoint y: 321, distance: 16.5
click at [467, 321] on div "4 SKUs · 612 units Order ID: RPE5U0Z7UWA2L PO# 454282308 External ID: 454282308…" at bounding box center [503, 283] width 215 height 163
click at [508, 326] on p "Carrier: FedEx | 225550263" at bounding box center [503, 325] width 160 height 16
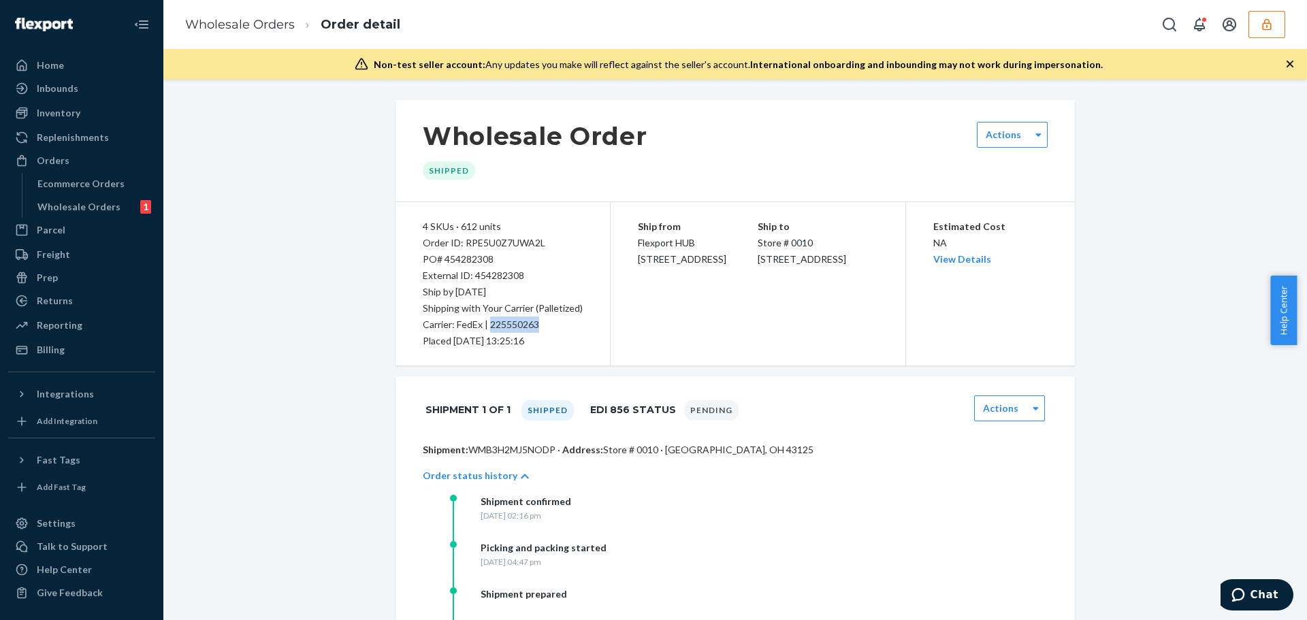
click at [500, 328] on p "Carrier: FedEx | 225550263" at bounding box center [503, 325] width 160 height 16
click at [387, 415] on div "Wholesale Order Shipped Actions 4 SKUs · 612 units Order ID: RPE5U0Z7UWA2L PO# …" at bounding box center [735, 602] width 700 height 1004
click at [1014, 408] on div "Actions" at bounding box center [1001, 409] width 52 height 14
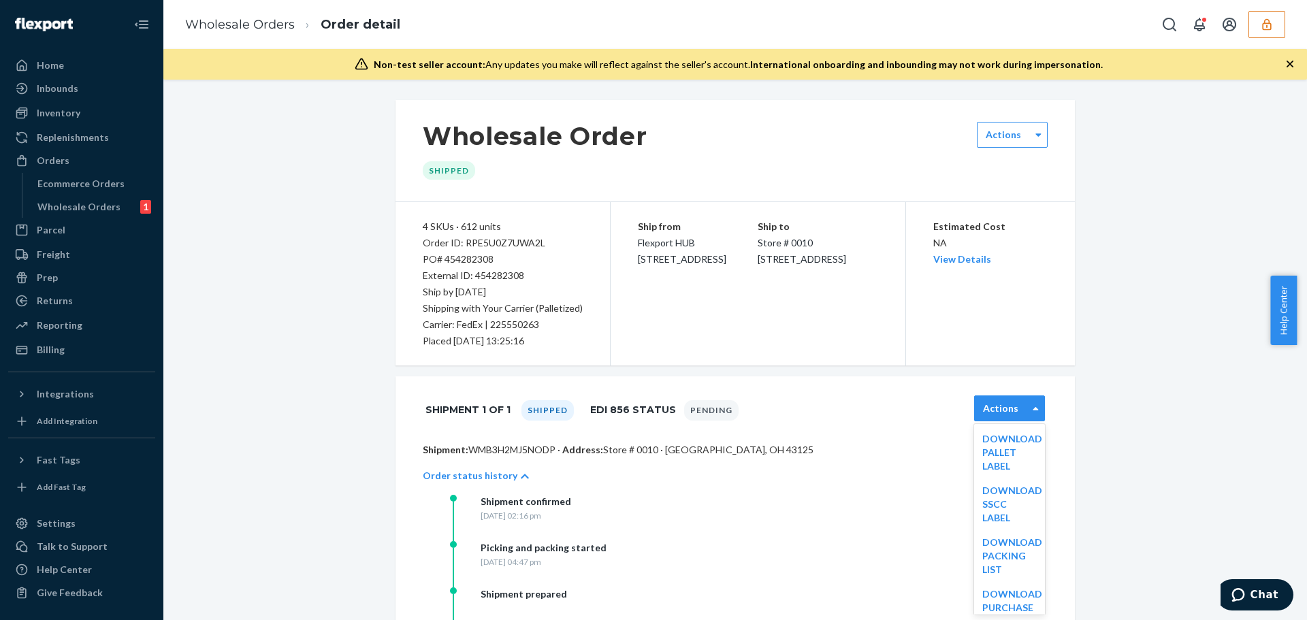
scroll to position [46, 0]
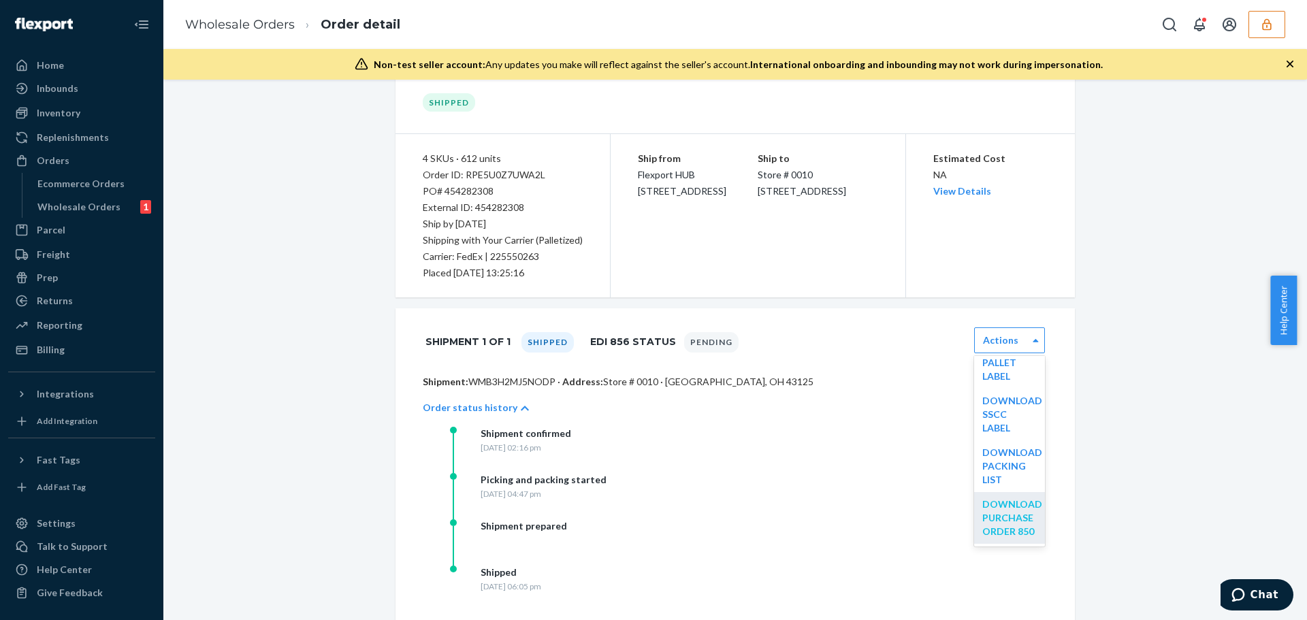
click at [1006, 502] on link "Download Purchase Order 850" at bounding box center [1012, 517] width 60 height 39
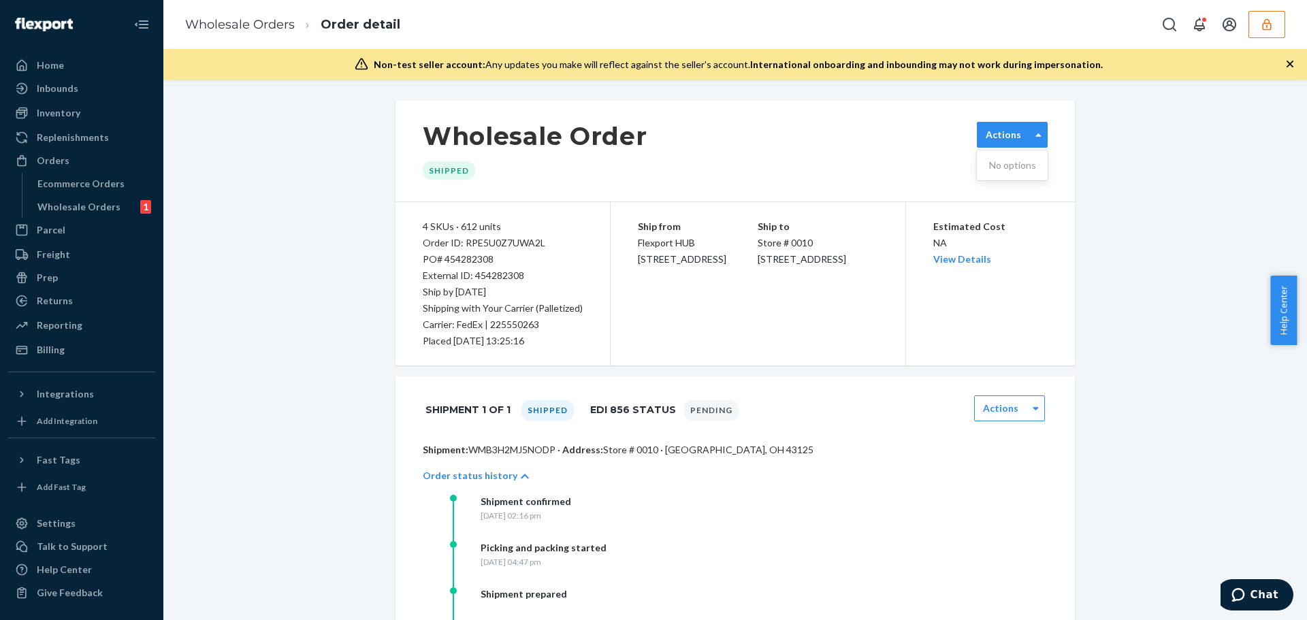
click at [1008, 134] on label "Actions" at bounding box center [1003, 135] width 35 height 14
drag, startPoint x: 581, startPoint y: 408, endPoint x: 692, endPoint y: 406, distance: 110.3
click at [692, 406] on div "Shipment 1 of 1 Shipped EDI 856 Status Pending" at bounding box center [581, 410] width 313 height 29
click at [692, 406] on div "Pending" at bounding box center [711, 410] width 54 height 20
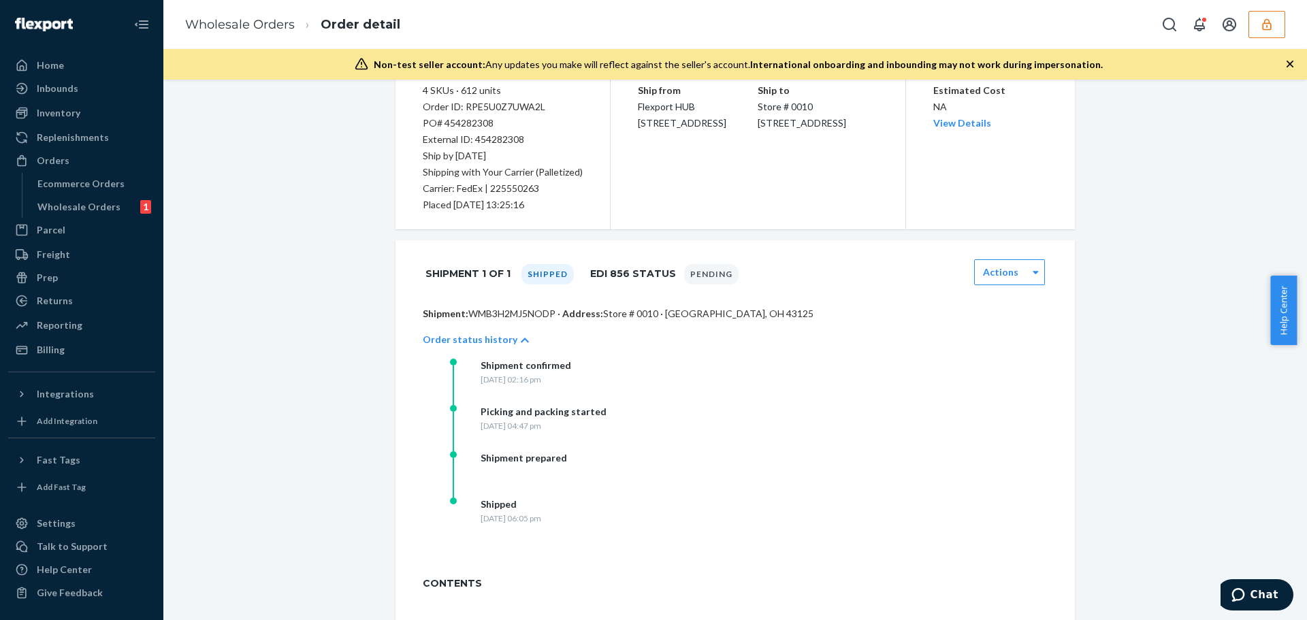
scroll to position [204, 0]
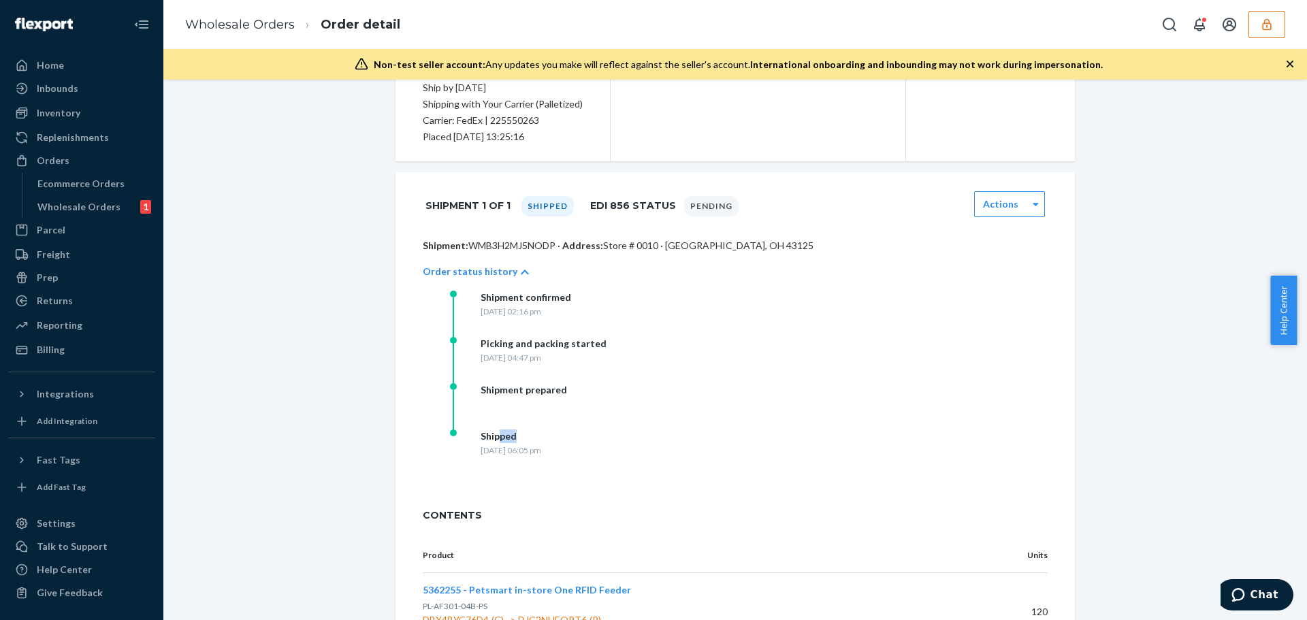
drag, startPoint x: 492, startPoint y: 439, endPoint x: 560, endPoint y: 443, distance: 68.8
click at [541, 443] on div "Shipped" at bounding box center [511, 437] width 61 height 14
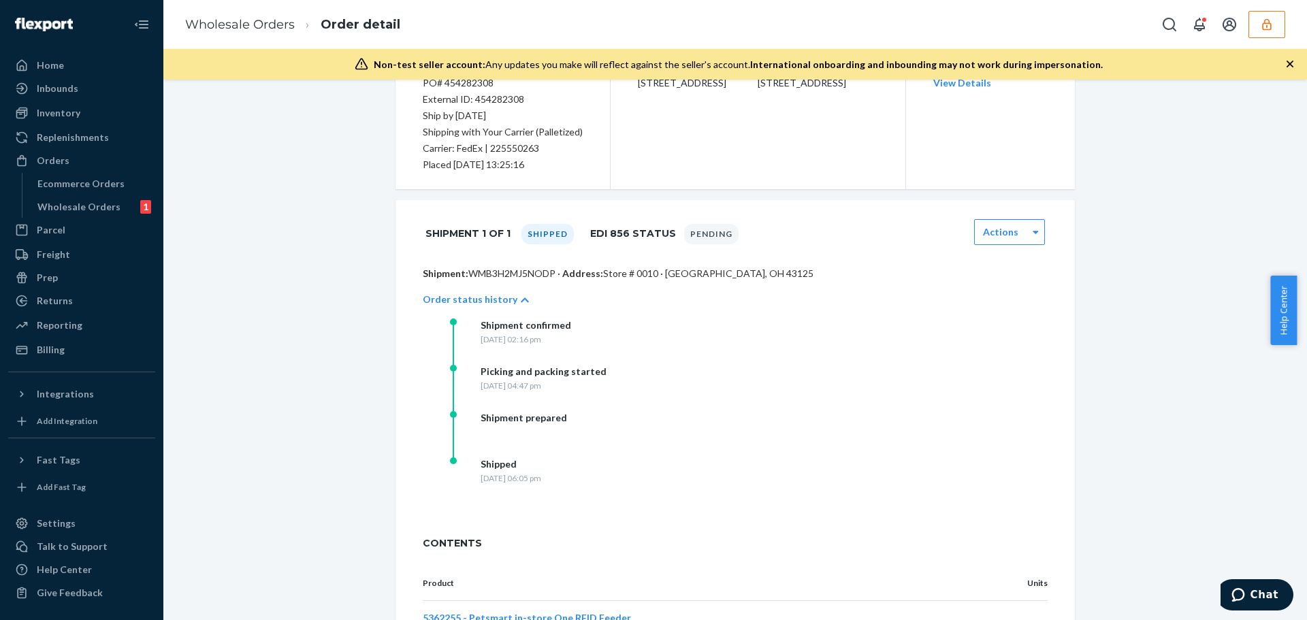
scroll to position [0, 0]
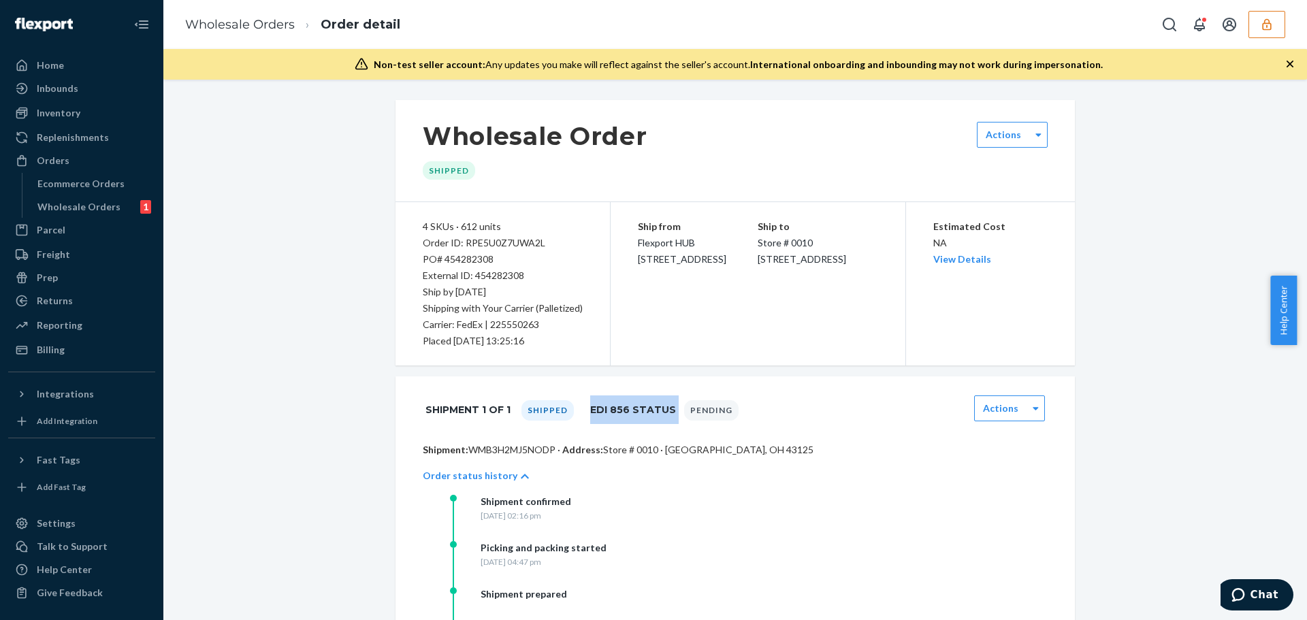
drag, startPoint x: 581, startPoint y: 408, endPoint x: 665, endPoint y: 411, distance: 83.8
click at [665, 411] on div "Shipment 1 of 1 Shipped EDI 856 Status Pending" at bounding box center [581, 410] width 313 height 29
copy h1 "EDI 856 Status"
click at [489, 280] on div "External ID: 454282308" at bounding box center [503, 276] width 160 height 16
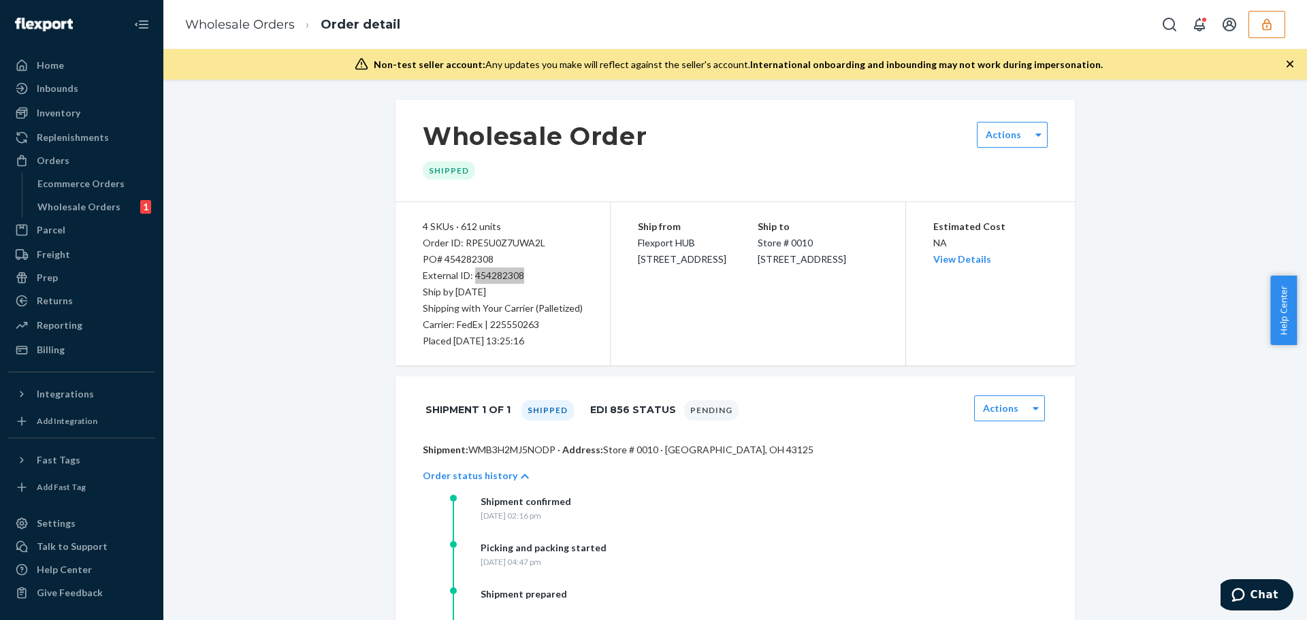
scroll to position [204, 0]
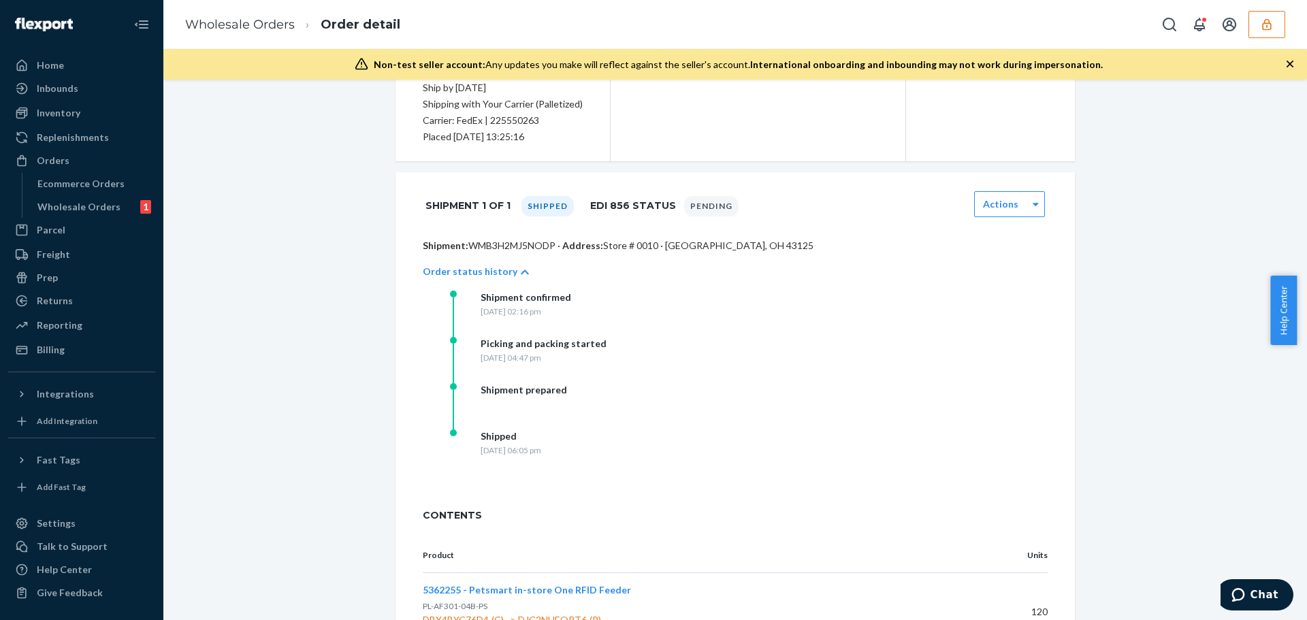
drag, startPoint x: 482, startPoint y: 432, endPoint x: 566, endPoint y: 455, distance: 86.7
click at [541, 455] on div "Shipped [DATE] 06:05 pm" at bounding box center [511, 443] width 61 height 27
click at [541, 455] on div "[DATE] 06:05 pm" at bounding box center [511, 451] width 61 height 12
drag, startPoint x: 596, startPoint y: 202, endPoint x: 678, endPoint y: 306, distance: 131.8
click at [678, 306] on div "Shipment 1 of 1 Shipped EDI 856 Status Pending Actions Download Purchase Order …" at bounding box center [735, 332] width 679 height 320
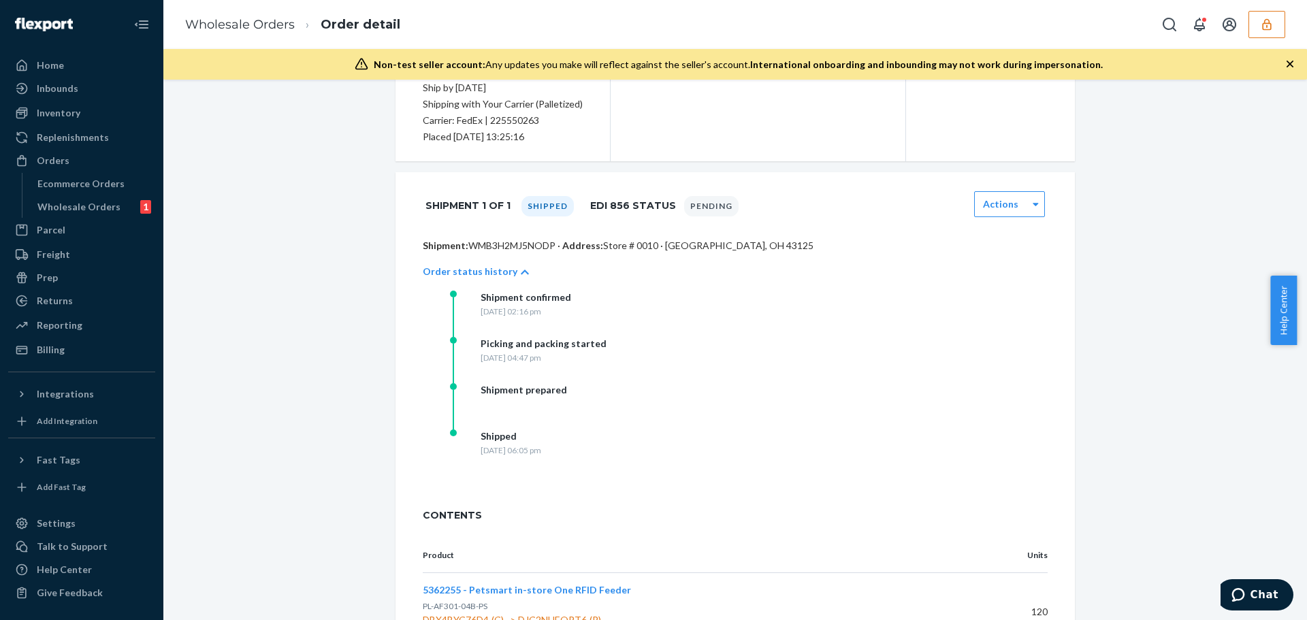
click at [678, 306] on div "Shipment confirmed [DATE] 02:16 pm" at bounding box center [586, 314] width 272 height 46
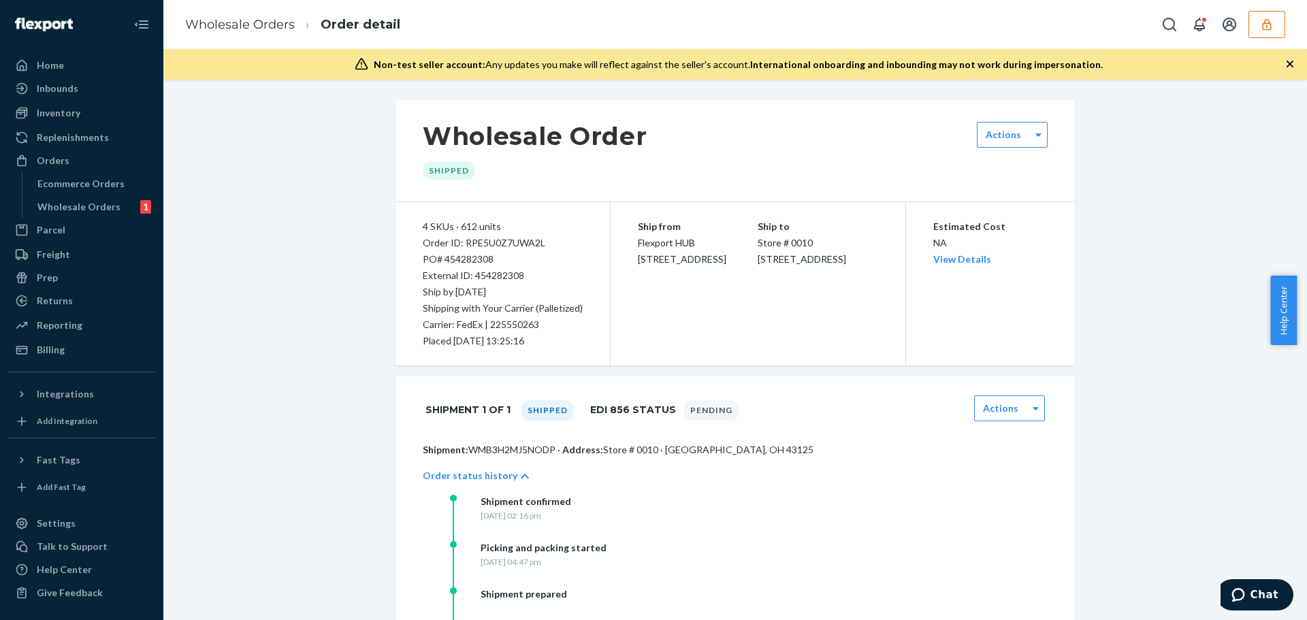
click at [464, 258] on div "PO# 454282308" at bounding box center [503, 259] width 160 height 16
copy div "454282308"
click at [1268, 24] on icon "button" at bounding box center [1267, 25] width 14 height 14
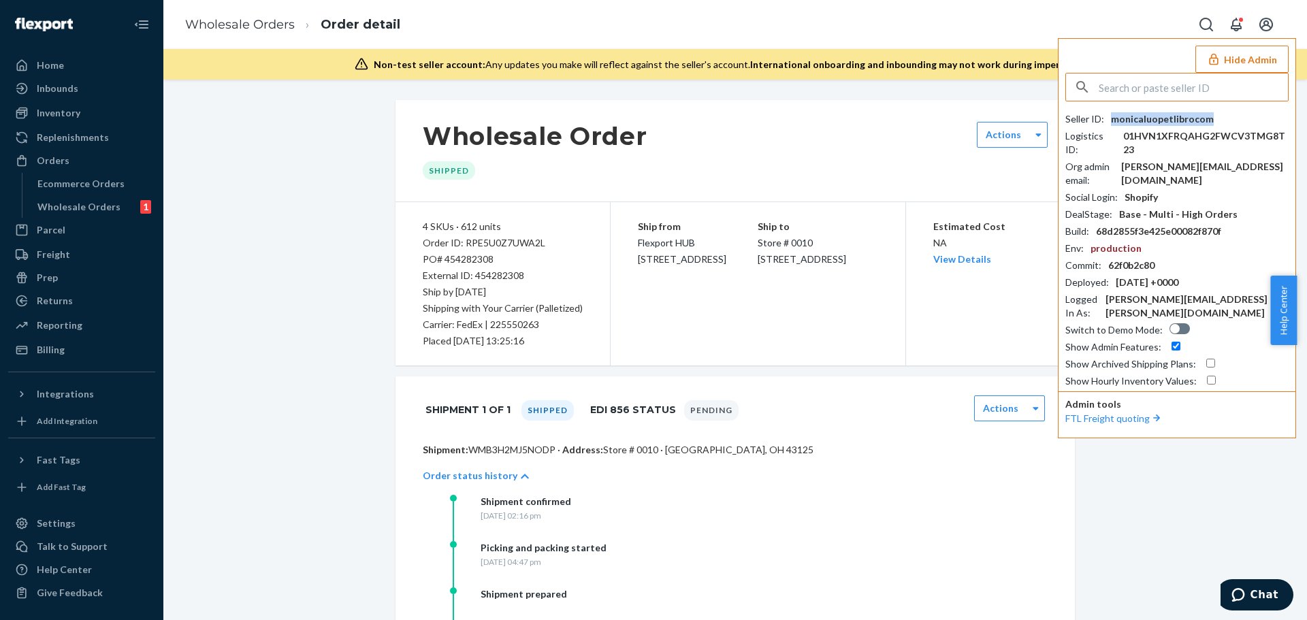
click at [1140, 122] on div "monicaluopetlibrocom" at bounding box center [1162, 119] width 103 height 14
copy div "monicaluopetlibrocom"
click at [257, 21] on link "Wholesale Orders" at bounding box center [240, 24] width 110 height 15
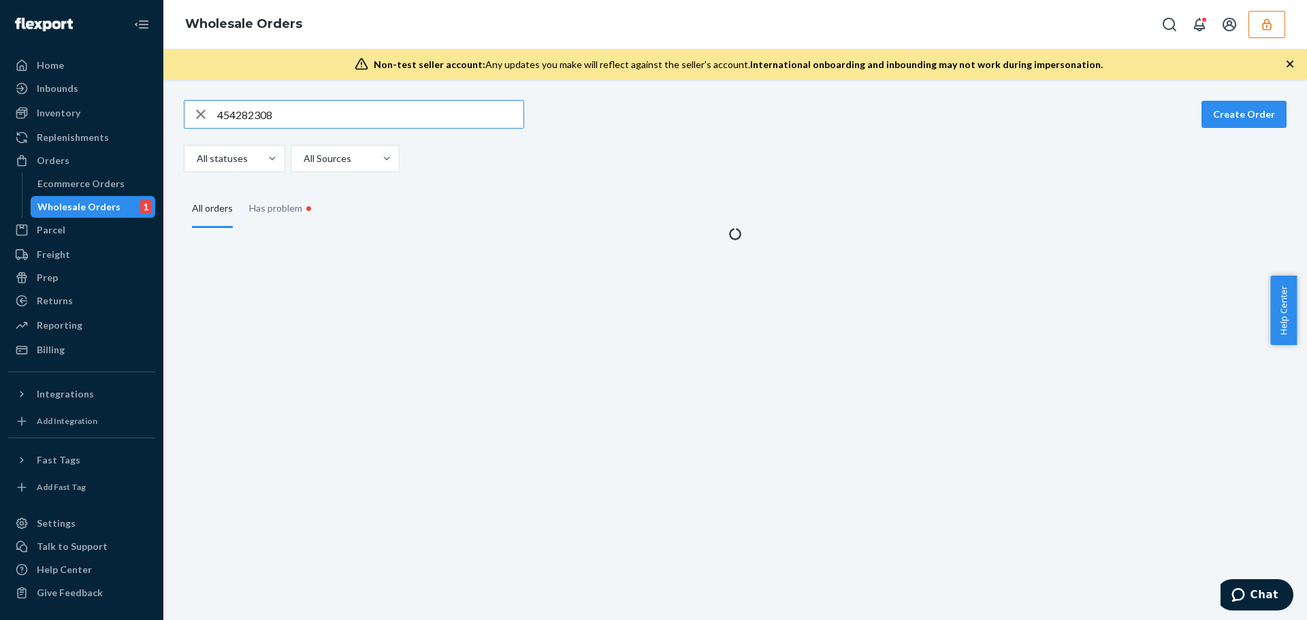
click at [246, 116] on input "454282308" at bounding box center [370, 114] width 306 height 27
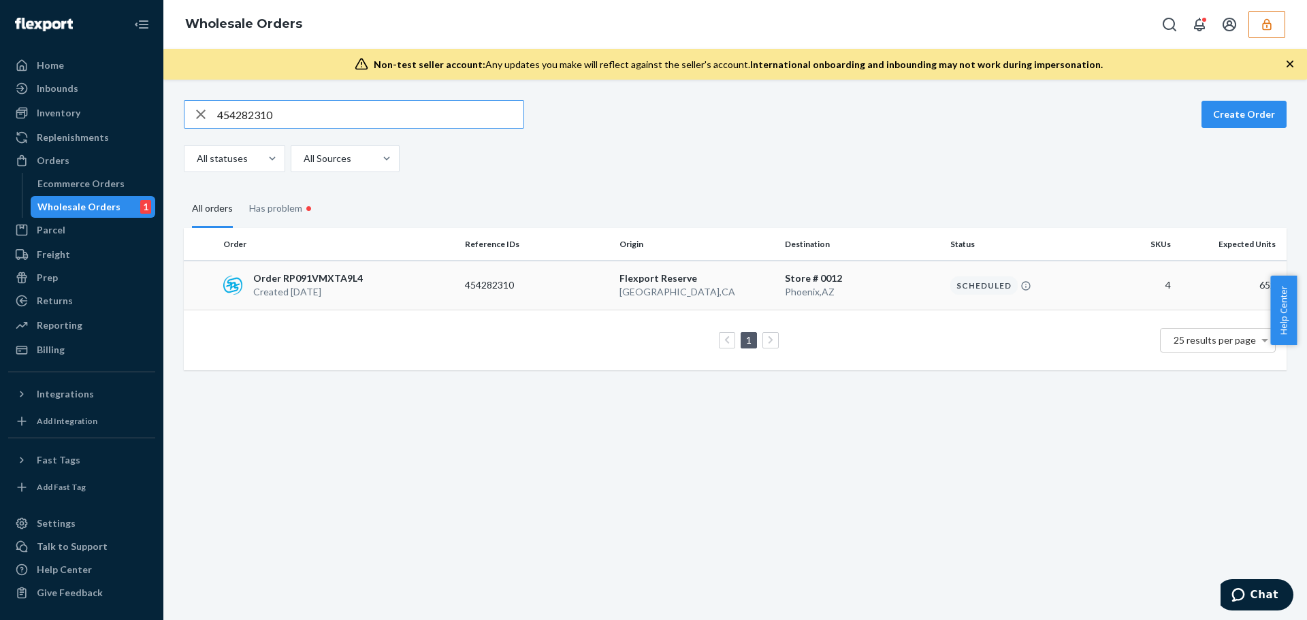
type input "454282310"
click at [378, 283] on div "Order RP091VMXTA9L4 Created [DATE]" at bounding box center [339, 285] width 242 height 27
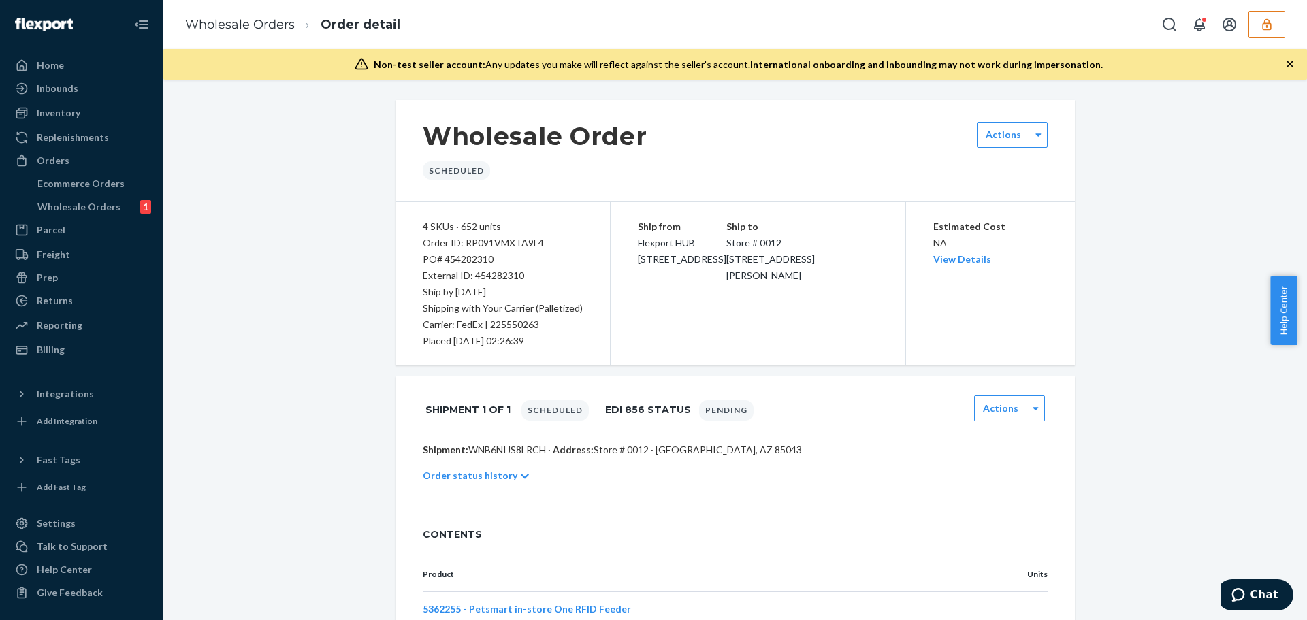
click at [467, 472] on p "Order status history" at bounding box center [470, 476] width 95 height 14
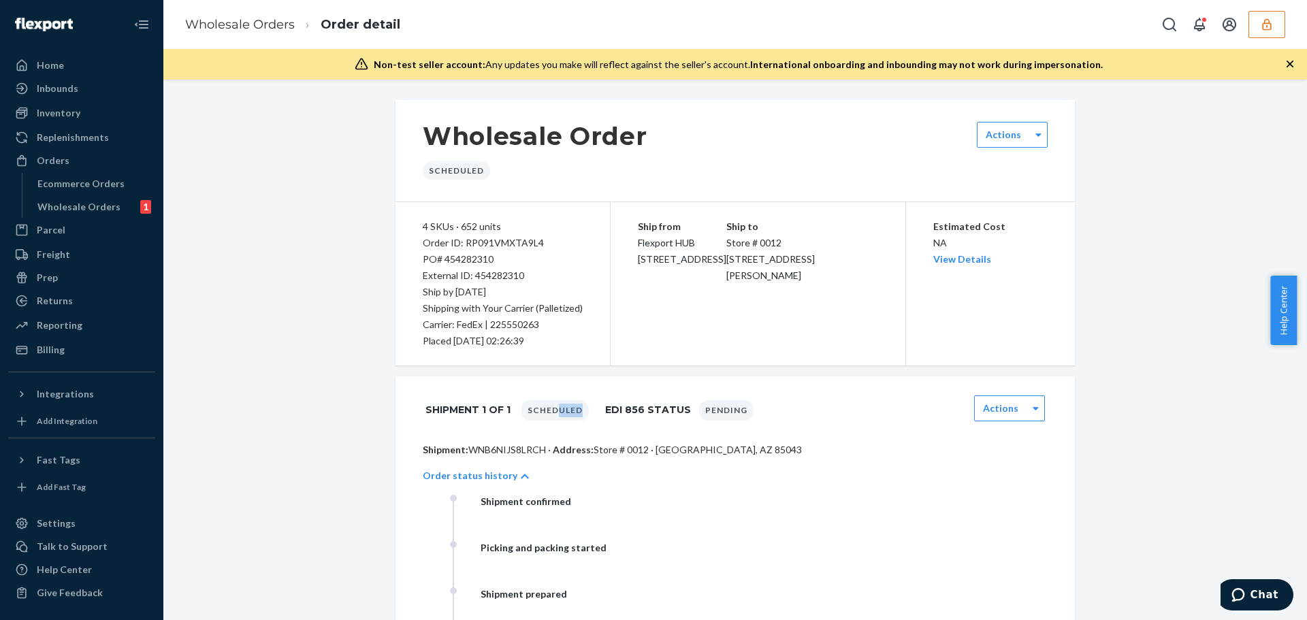
drag, startPoint x: 551, startPoint y: 410, endPoint x: 581, endPoint y: 411, distance: 30.6
click at [581, 411] on div "Shipment 1 of 1 Scheduled EDI 856 Status Pending" at bounding box center [589, 410] width 328 height 29
click at [248, 25] on link "Wholesale Orders" at bounding box center [240, 24] width 110 height 15
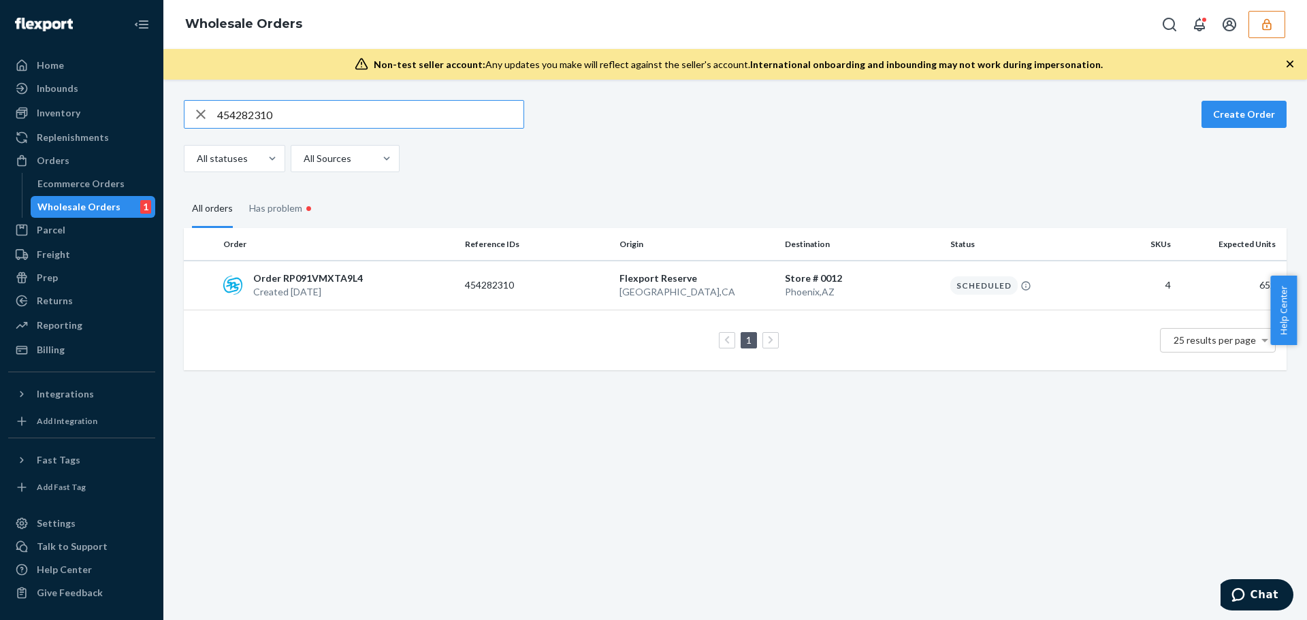
click at [238, 114] on input "454282310" at bounding box center [370, 114] width 306 height 27
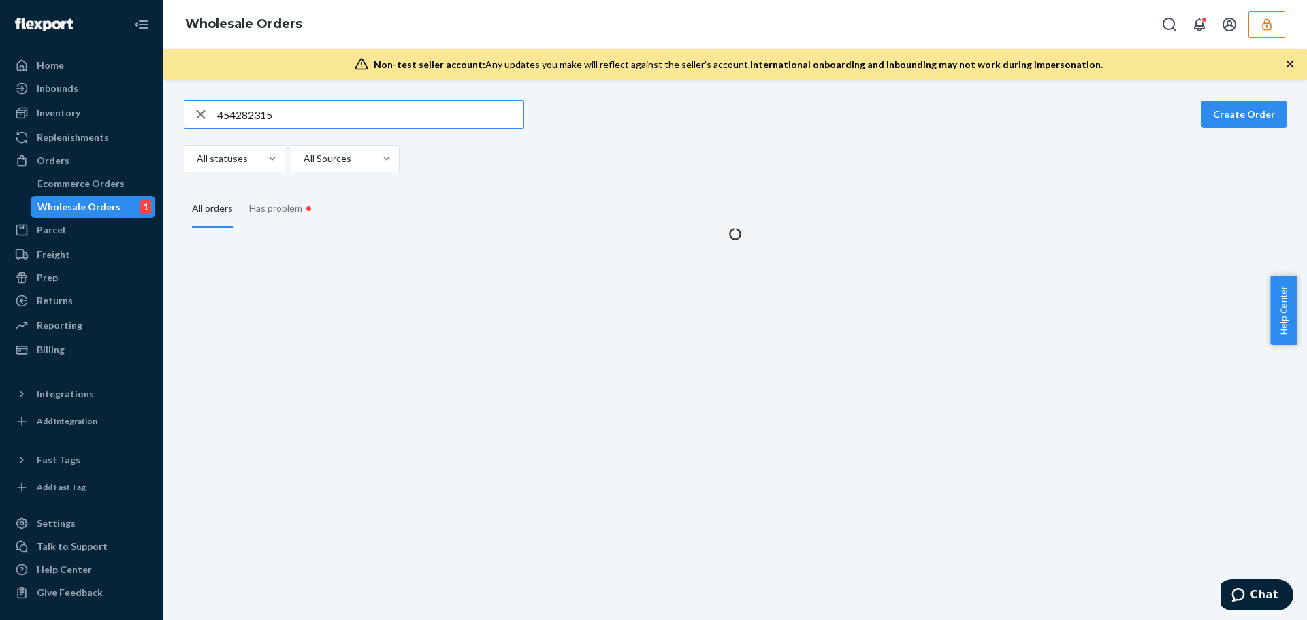
type input "454282315"
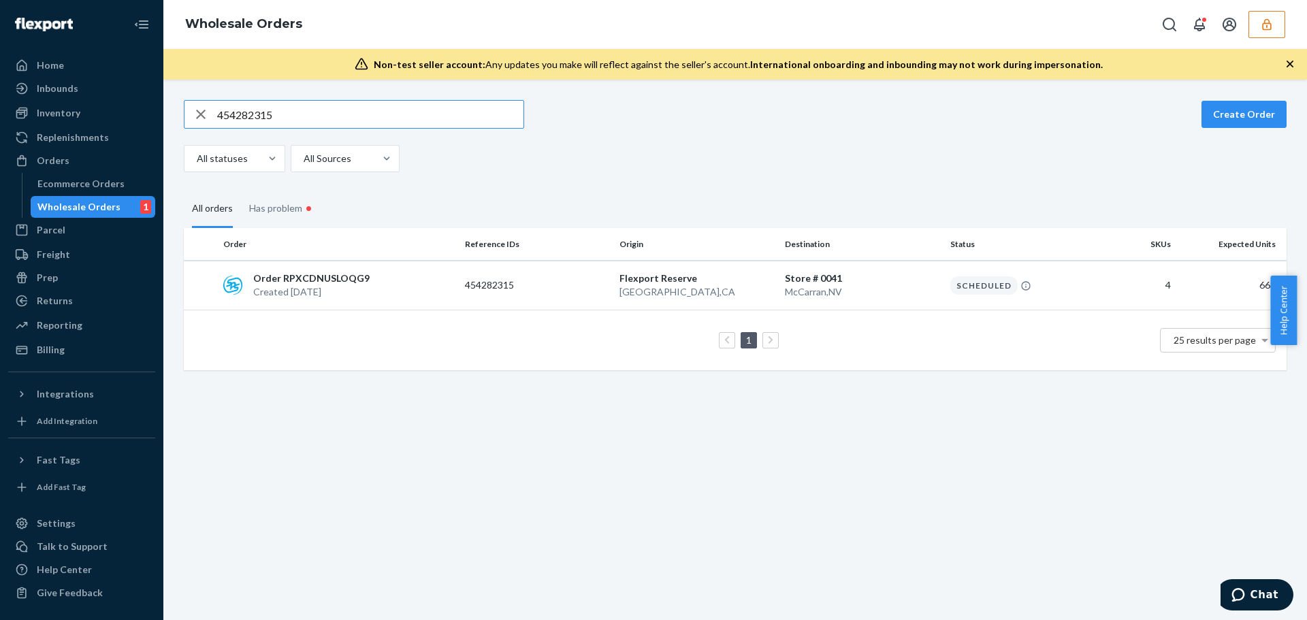
drag, startPoint x: 369, startPoint y: 300, endPoint x: 295, endPoint y: 298, distance: 74.2
click at [369, 300] on td "Order RPXCDNUSLOQG9 Created [DATE]" at bounding box center [339, 286] width 242 height 50
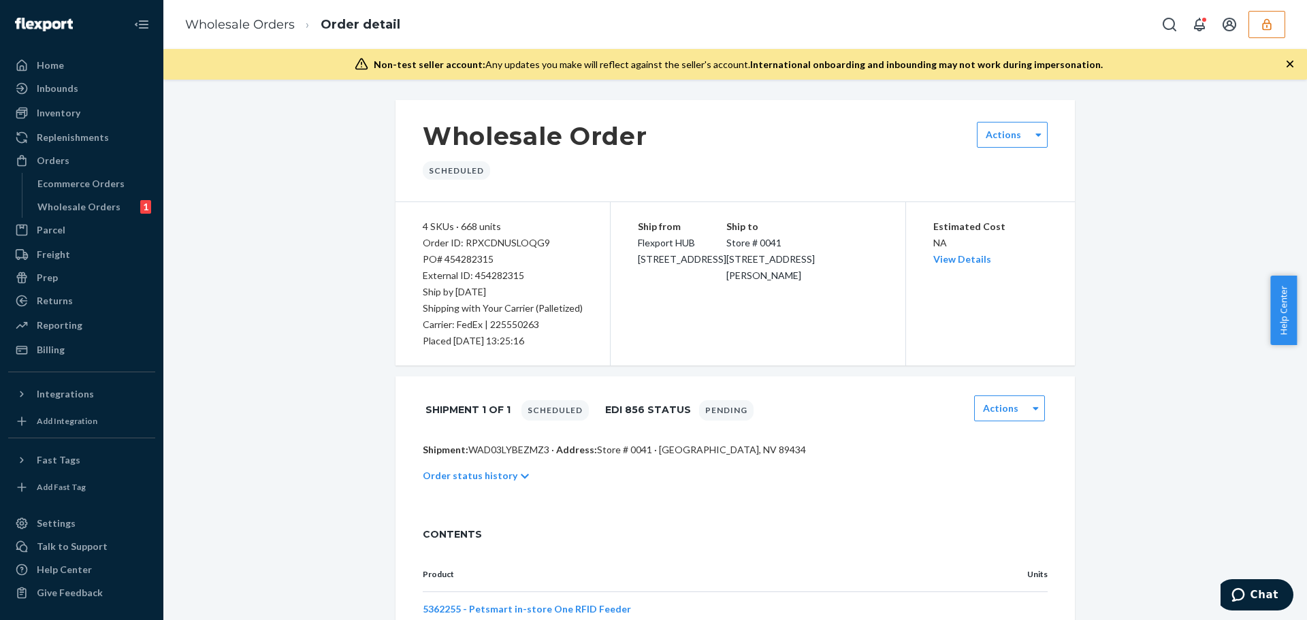
click at [475, 488] on div "Order status history" at bounding box center [735, 476] width 625 height 38
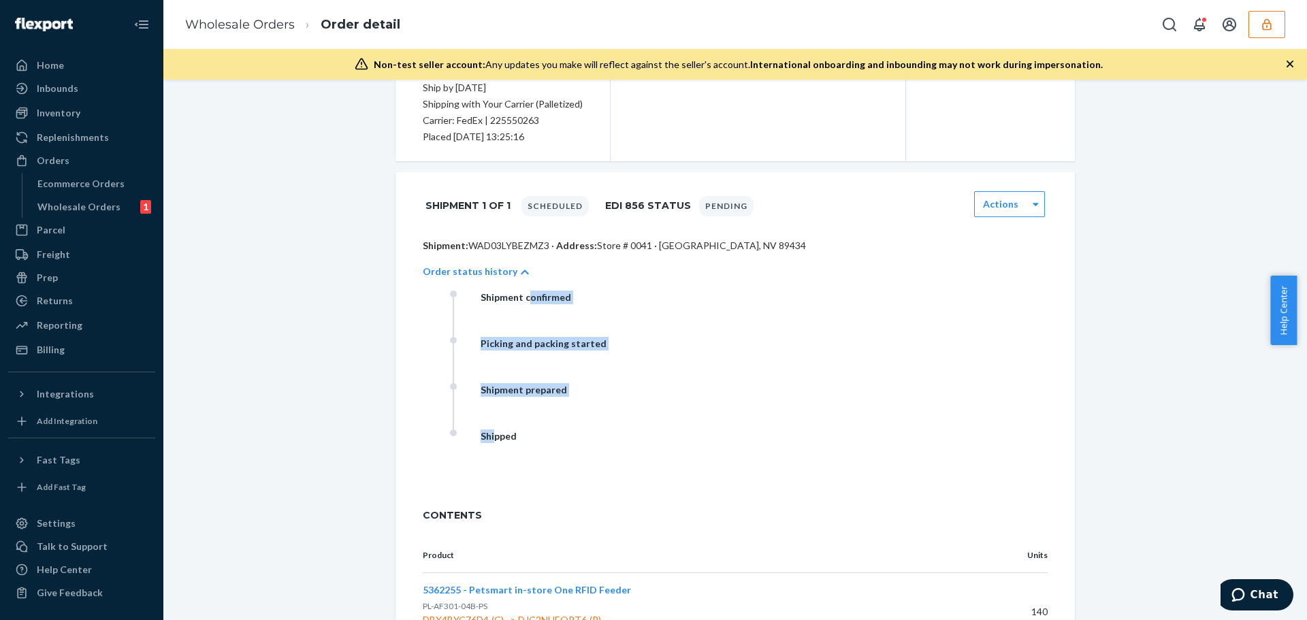
drag, startPoint x: 487, startPoint y: 442, endPoint x: 523, endPoint y: 323, distance: 124.3
click at [523, 323] on div "Shipment confirmed Picking and packing started Shipment prepared Shipped" at bounding box center [586, 383] width 272 height 185
click at [523, 323] on div "Shipment confirmed" at bounding box center [586, 314] width 272 height 46
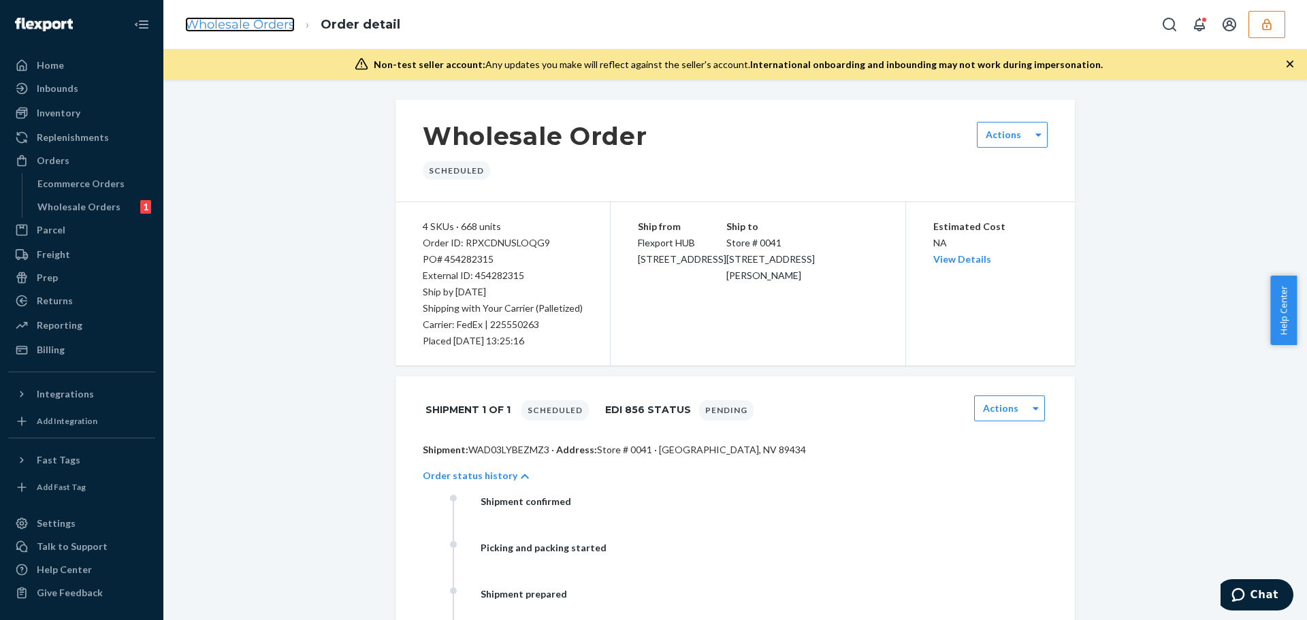
click at [279, 20] on link "Wholesale Orders" at bounding box center [240, 24] width 110 height 15
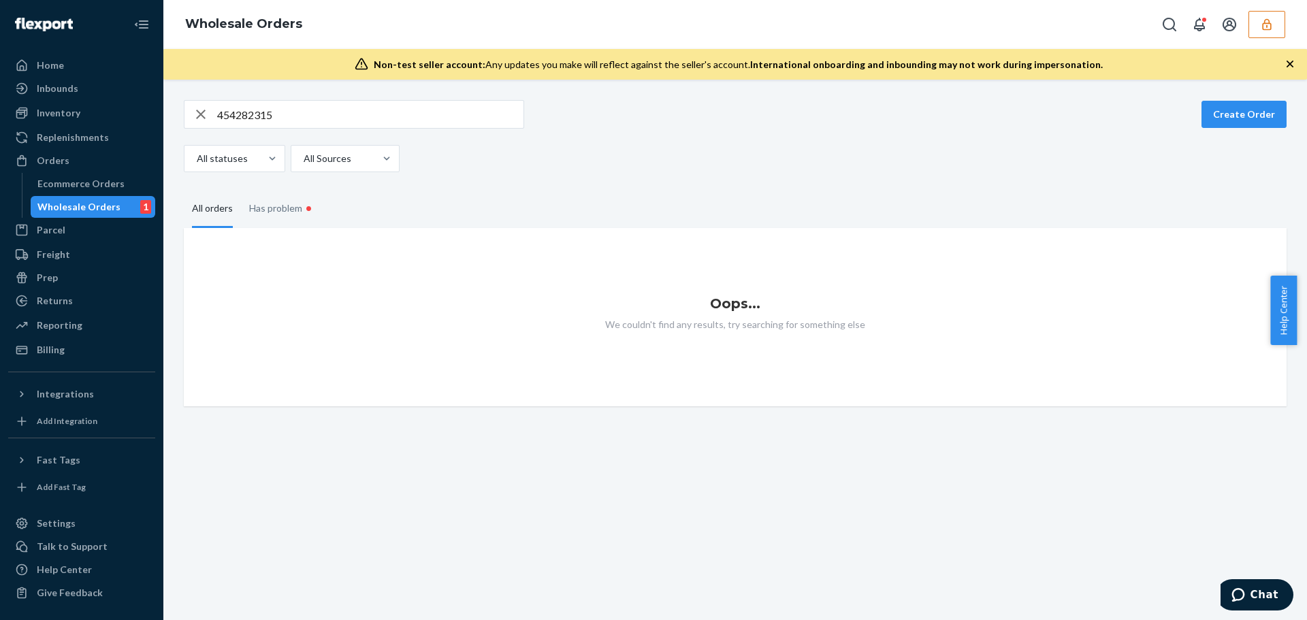
click at [254, 113] on input "454282315" at bounding box center [370, 114] width 306 height 27
paste input "0"
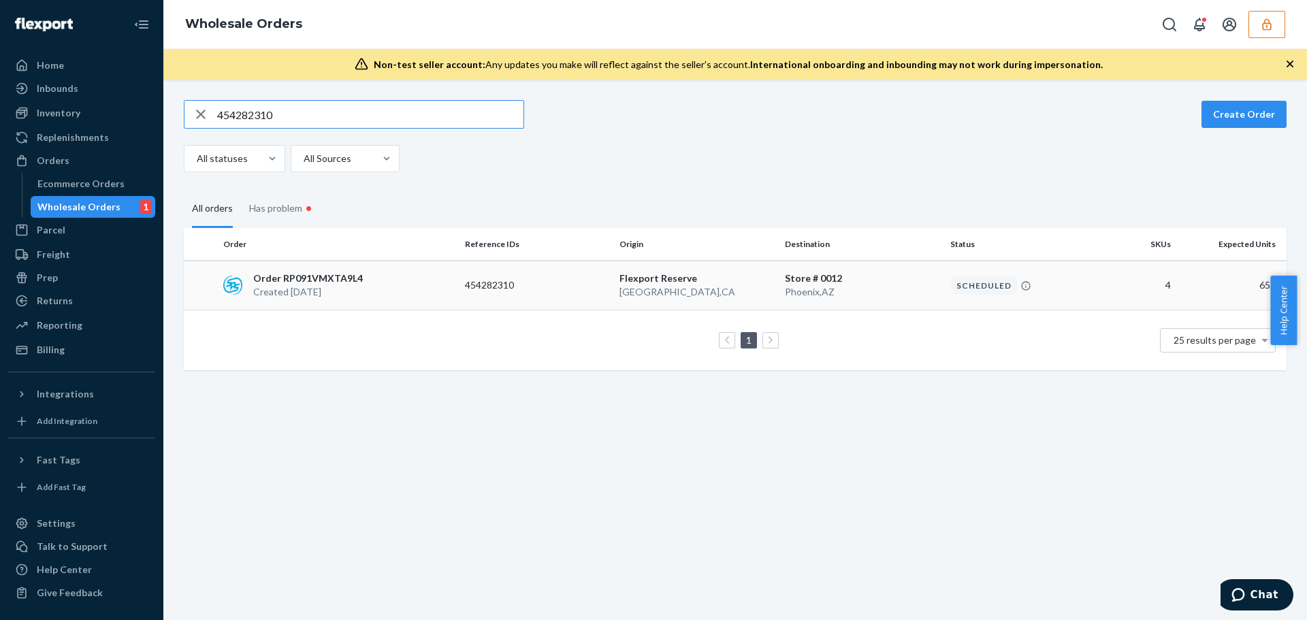
type input "454282310"
click at [340, 288] on p "Created [DATE]" at bounding box center [308, 292] width 110 height 14
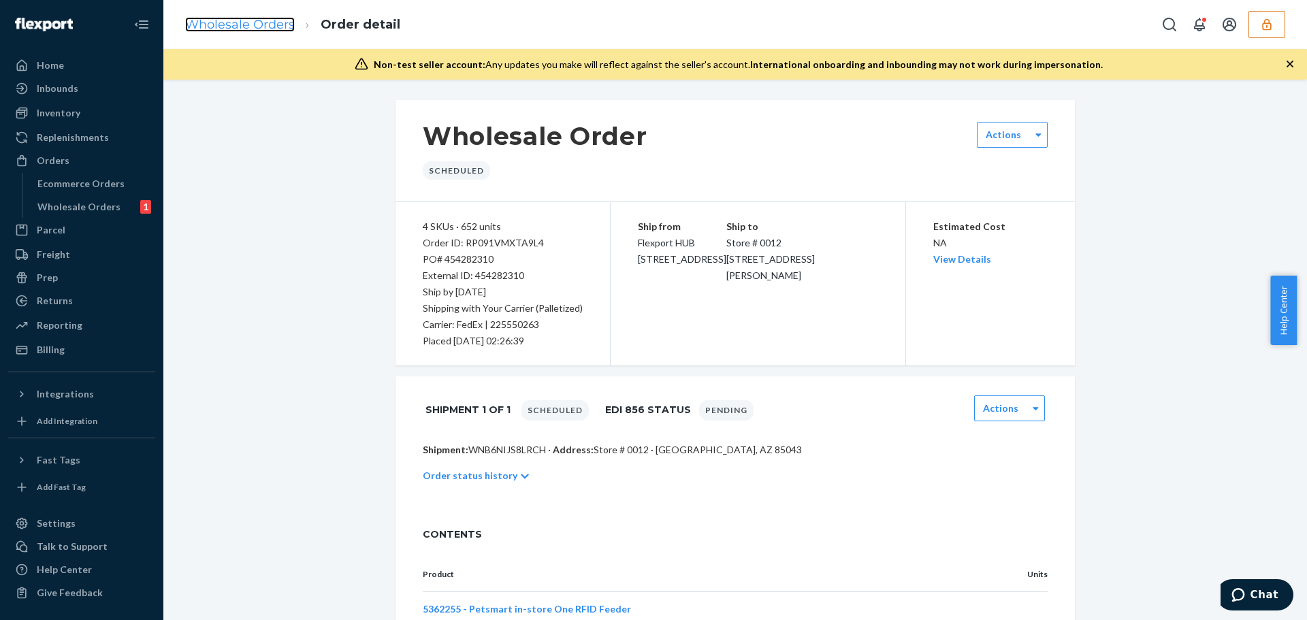
click at [246, 25] on link "Wholesale Orders" at bounding box center [240, 24] width 110 height 15
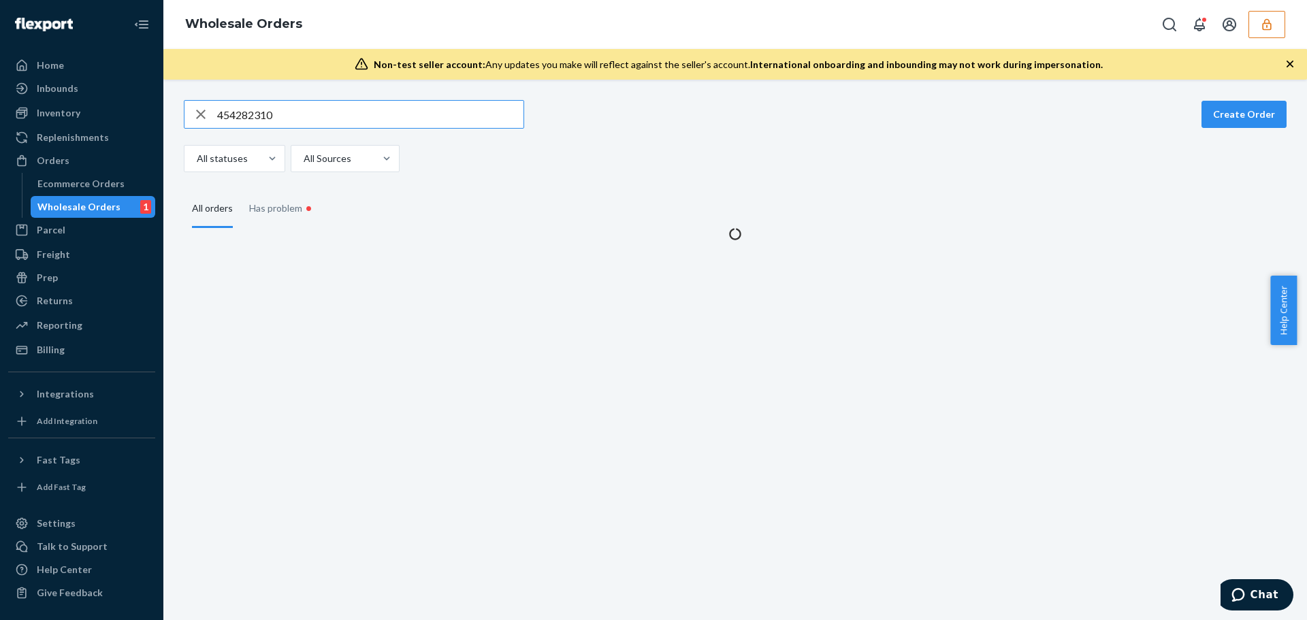
click at [252, 117] on input "454282310" at bounding box center [370, 114] width 306 height 27
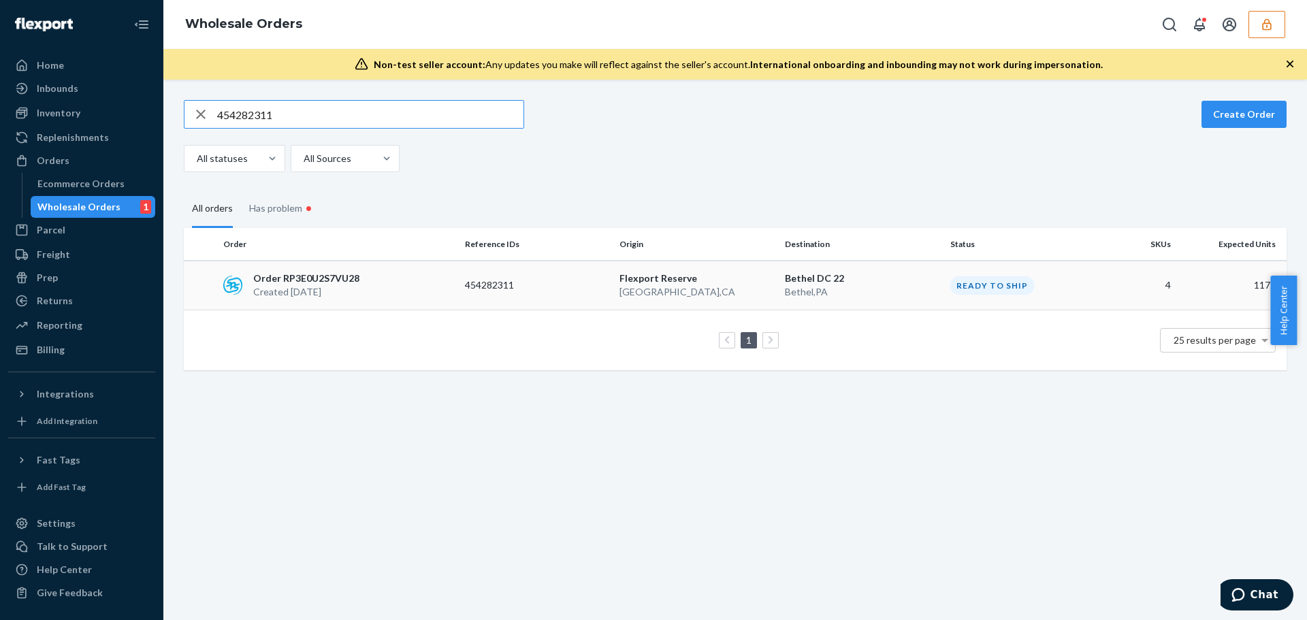
type input "454282311"
click at [317, 286] on p "Created [DATE]" at bounding box center [306, 292] width 106 height 14
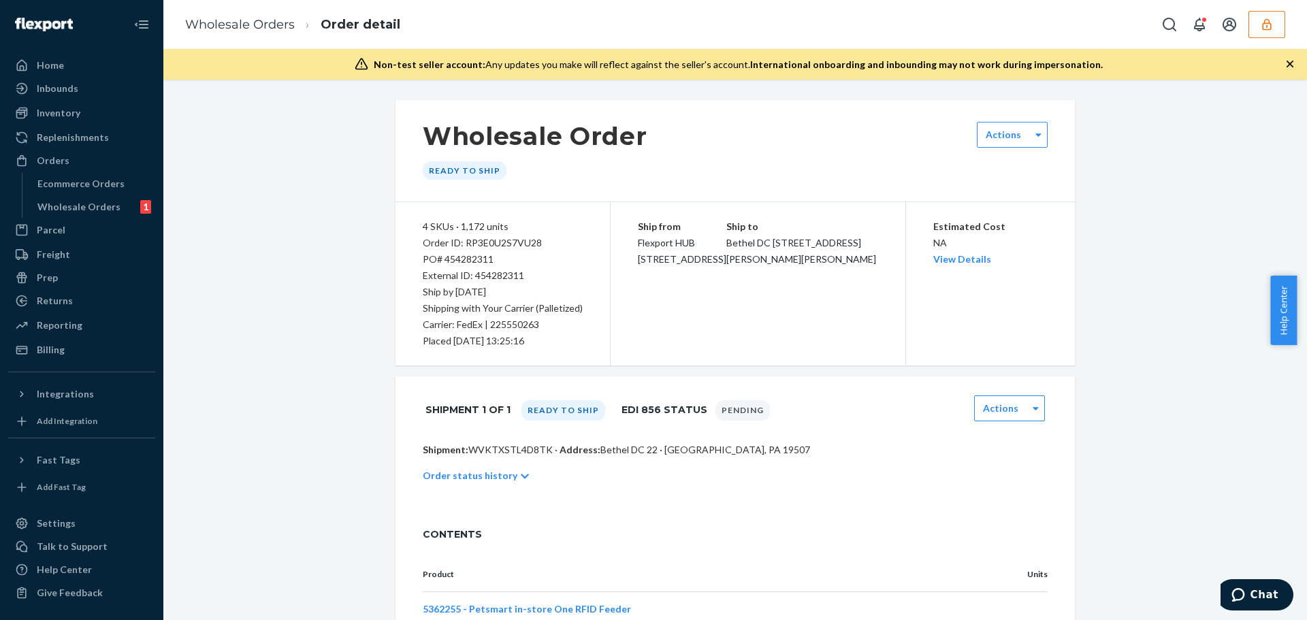
click at [489, 477] on p "Order status history" at bounding box center [470, 476] width 95 height 14
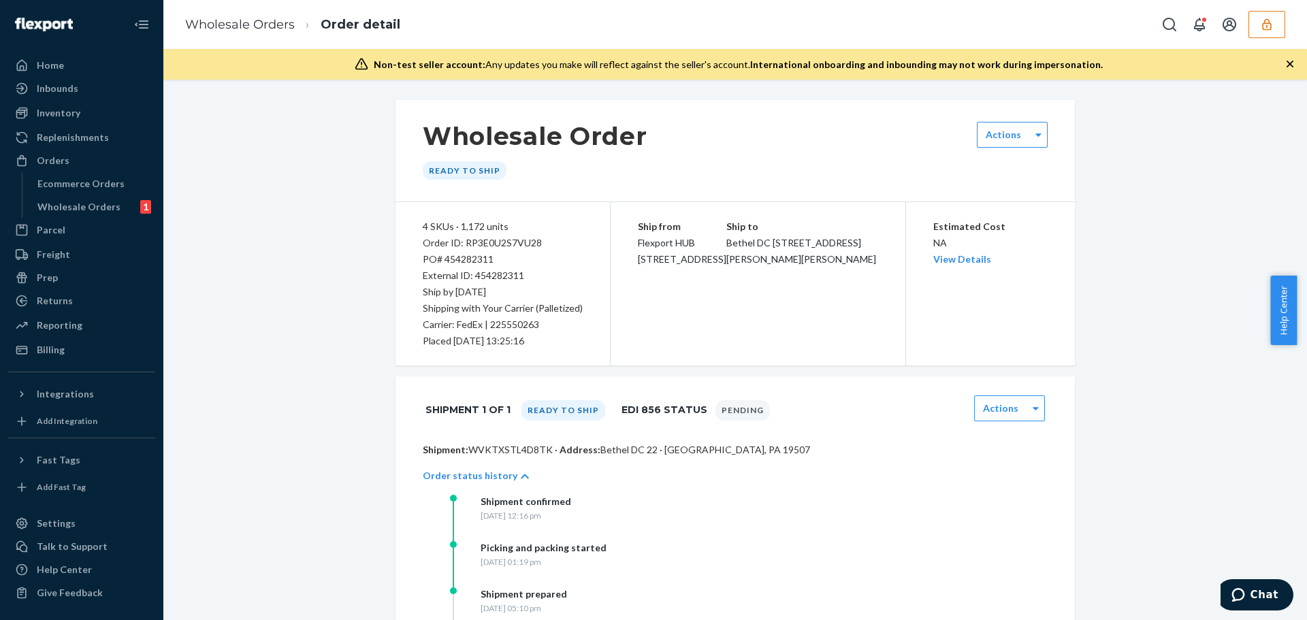
scroll to position [68, 0]
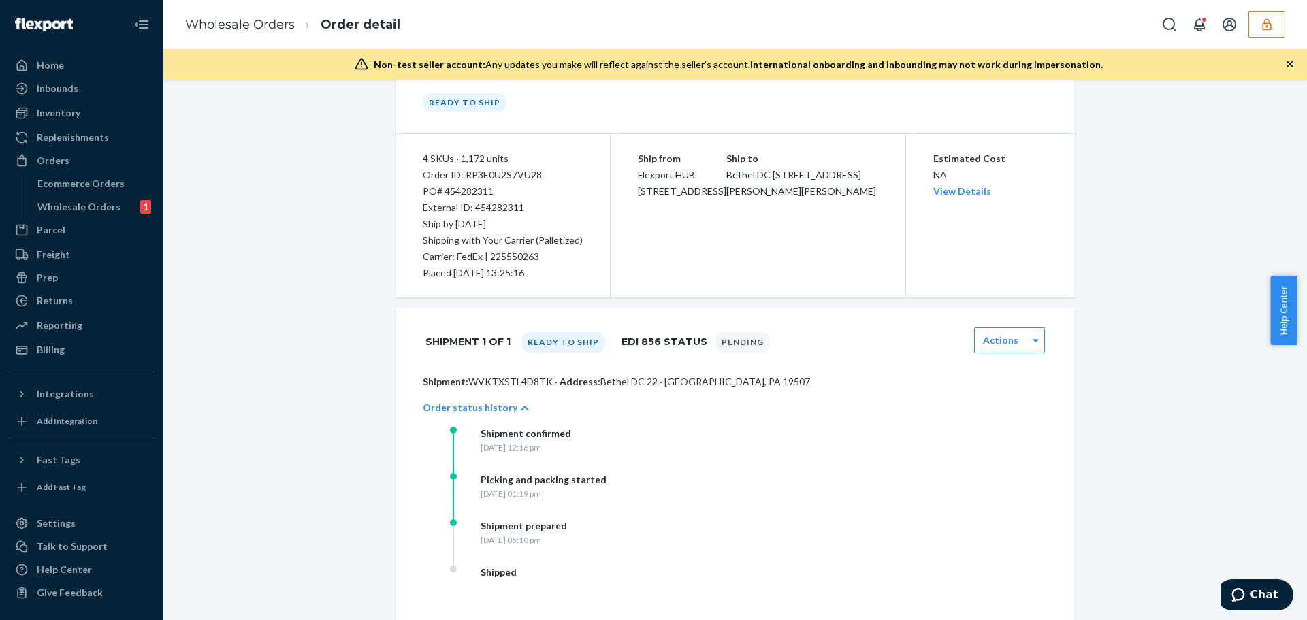
drag, startPoint x: 500, startPoint y: 540, endPoint x: 582, endPoint y: 547, distance: 82.0
click at [582, 547] on div "Shipment prepared [DATE] 05:10 pm" at bounding box center [586, 542] width 272 height 46
click at [567, 546] on div "[DATE] 05:10 pm" at bounding box center [524, 540] width 86 height 12
drag, startPoint x: 514, startPoint y: 541, endPoint x: 542, endPoint y: 543, distance: 28.0
click at [542, 543] on div "[DATE] 05:10 pm" at bounding box center [524, 540] width 86 height 12
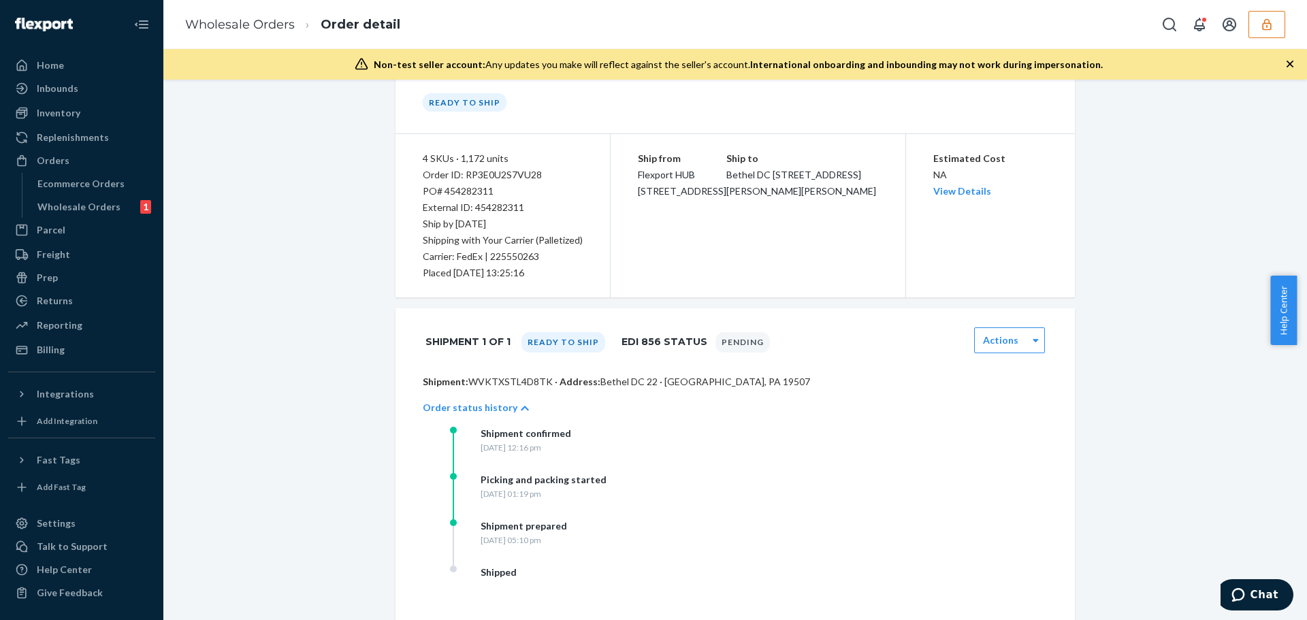
click at [542, 543] on div "[DATE] 05:10 pm" at bounding box center [524, 540] width 86 height 12
drag, startPoint x: 543, startPoint y: 434, endPoint x: 536, endPoint y: 516, distance: 82.0
click at [536, 516] on div "Shipment confirmed [DATE] 12:16 pm Picking and packing started [DATE] 01:19 pm …" at bounding box center [586, 519] width 272 height 185
click at [536, 516] on div "Picking and packing started [DATE] 01:19 pm" at bounding box center [586, 496] width 272 height 46
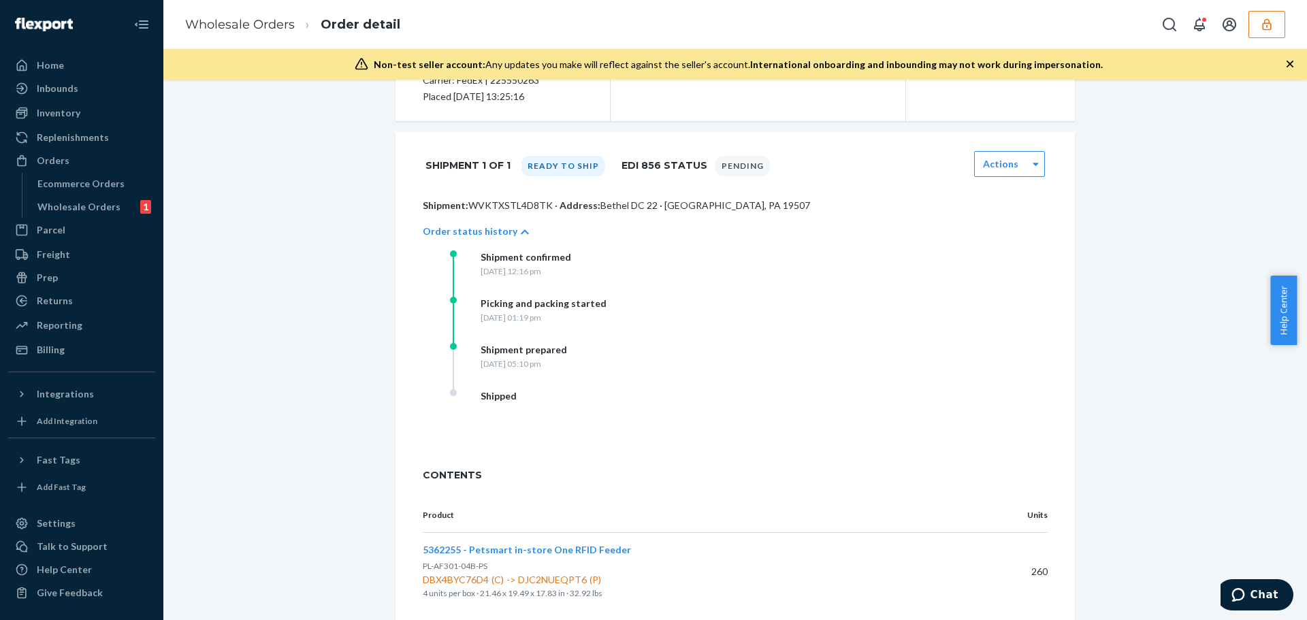
scroll to position [0, 0]
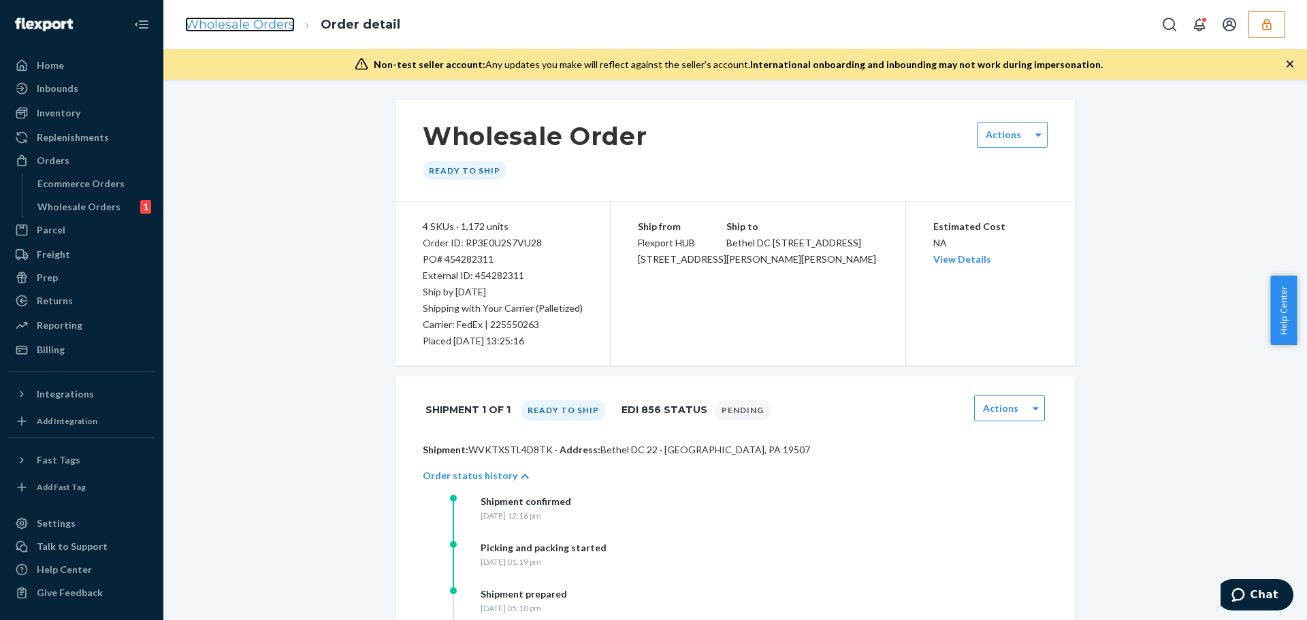
click at [274, 18] on link "Wholesale Orders" at bounding box center [240, 24] width 110 height 15
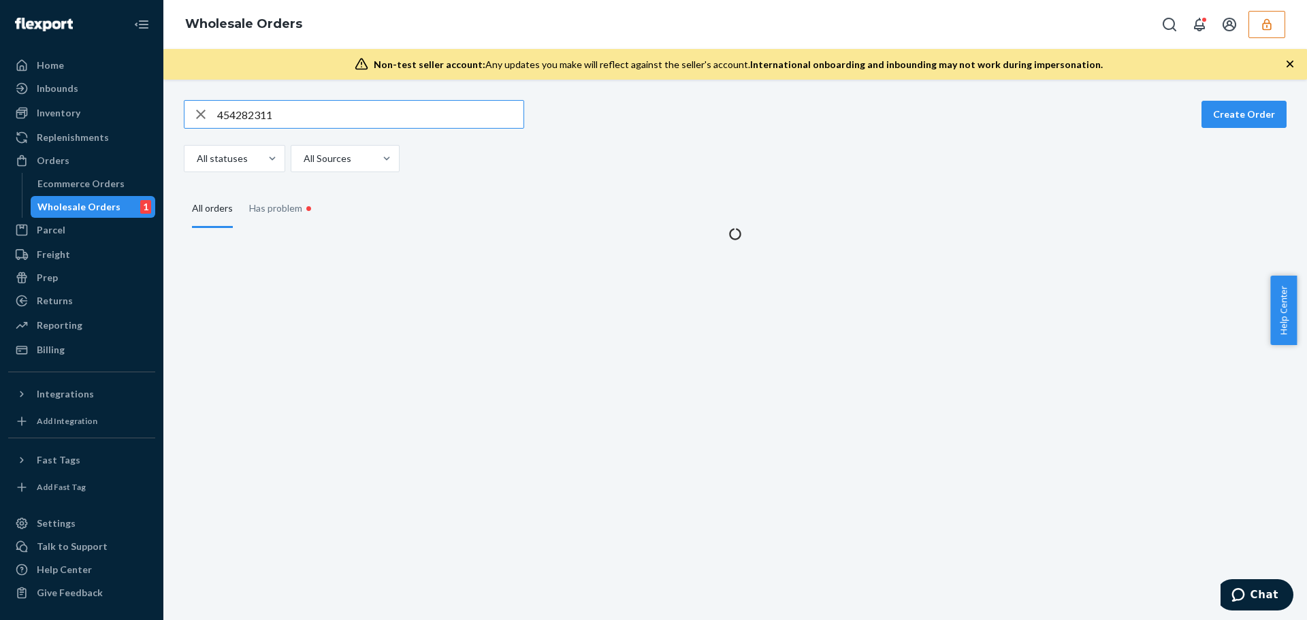
click at [244, 119] on input "454282311" at bounding box center [370, 114] width 306 height 27
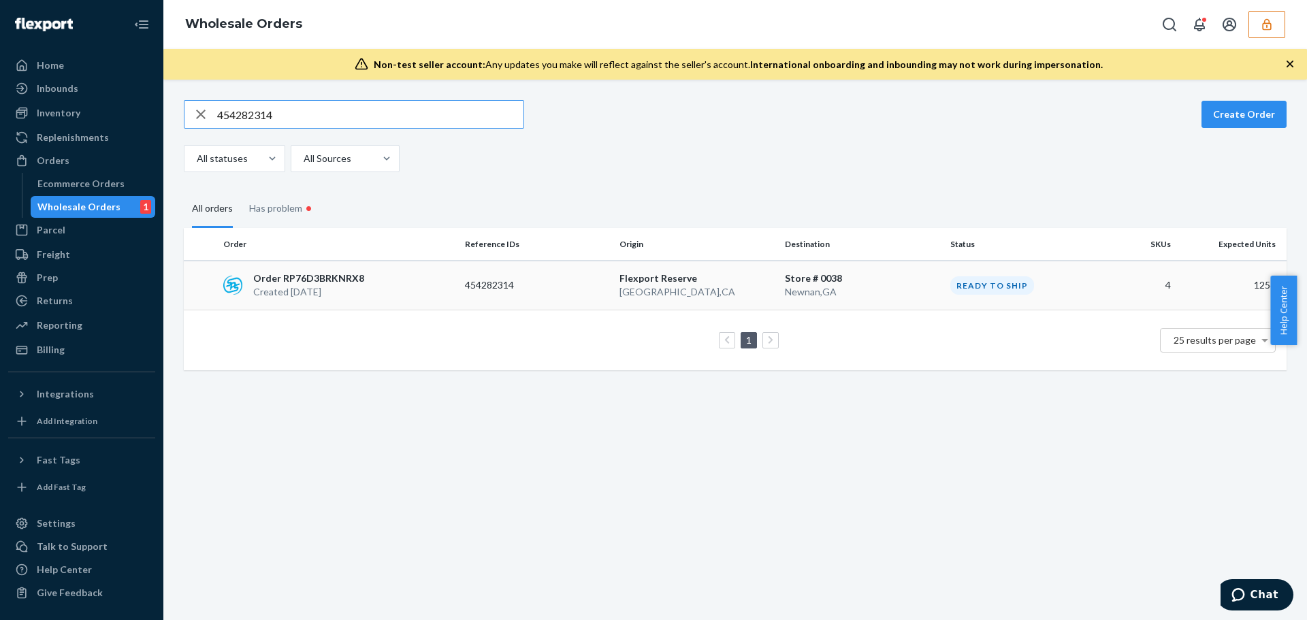
type input "454282314"
click at [363, 274] on div "Order RP76D3BRKNRX8 Created [DATE]" at bounding box center [339, 285] width 242 height 27
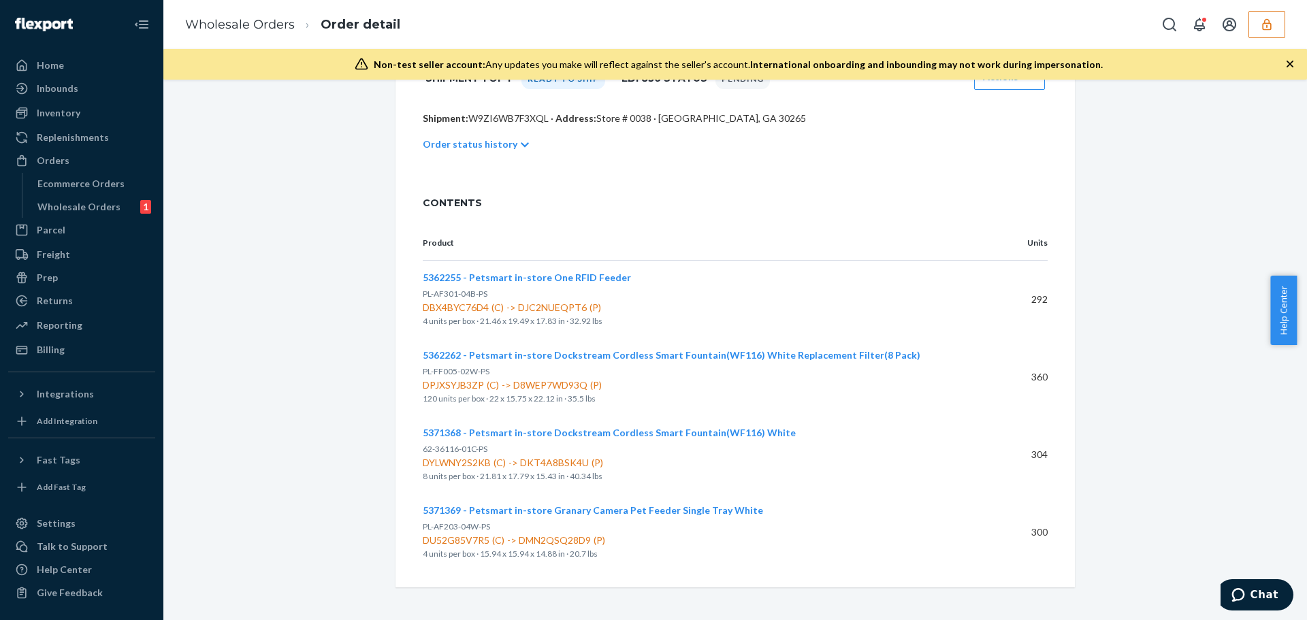
scroll to position [59, 0]
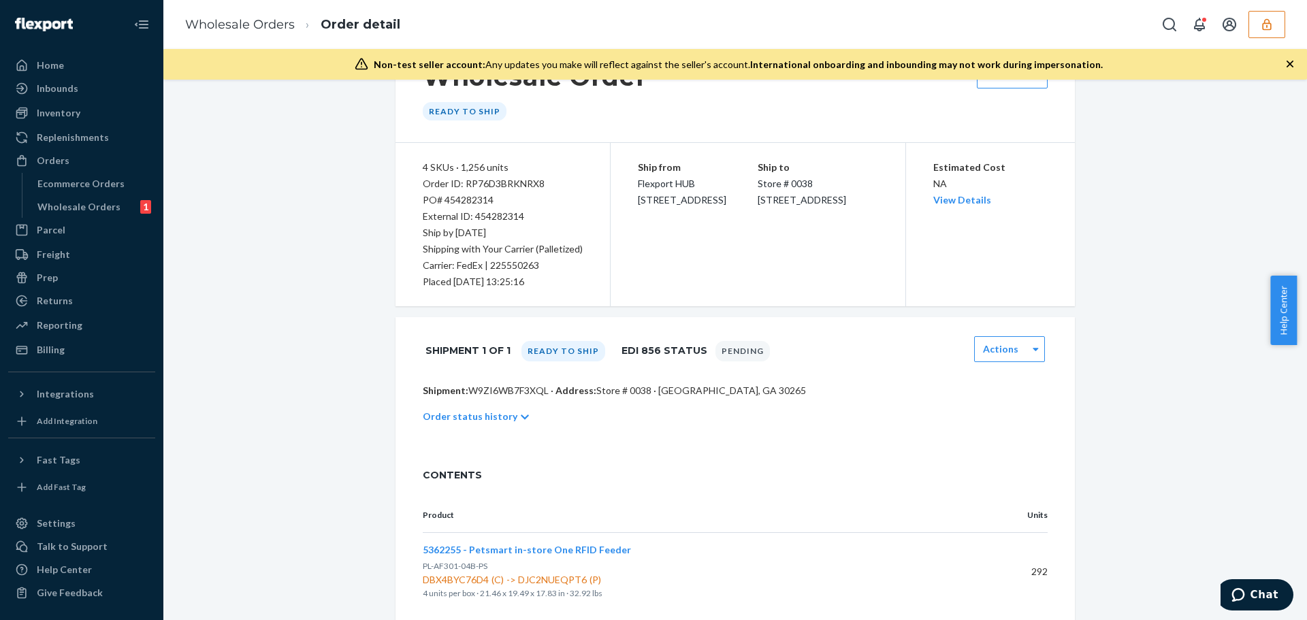
click at [478, 419] on p "Order status history" at bounding box center [470, 417] width 95 height 14
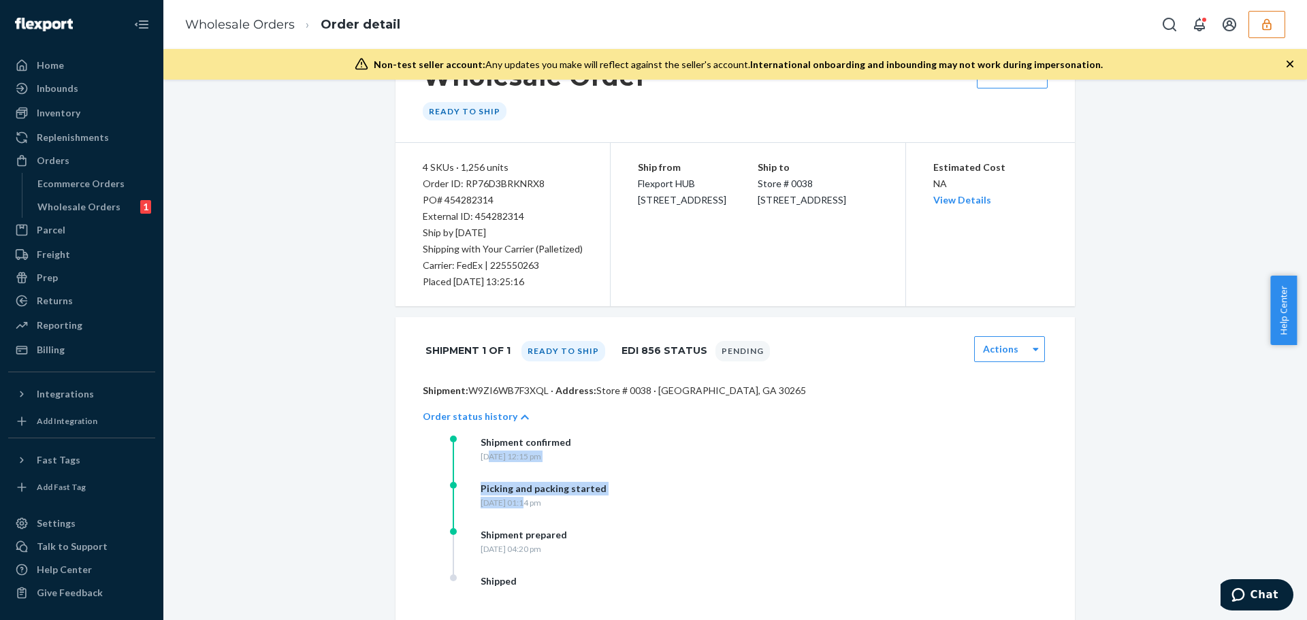
drag, startPoint x: 493, startPoint y: 457, endPoint x: 522, endPoint y: 505, distance: 55.9
click at [522, 505] on div "Shipment confirmed [DATE] 12:15 pm Picking and packing started [DATE] 01:14 pm …" at bounding box center [586, 528] width 272 height 185
click at [522, 505] on div "[DATE] 01:14 pm" at bounding box center [544, 503] width 126 height 12
